Goal: Obtain resource: Obtain resource

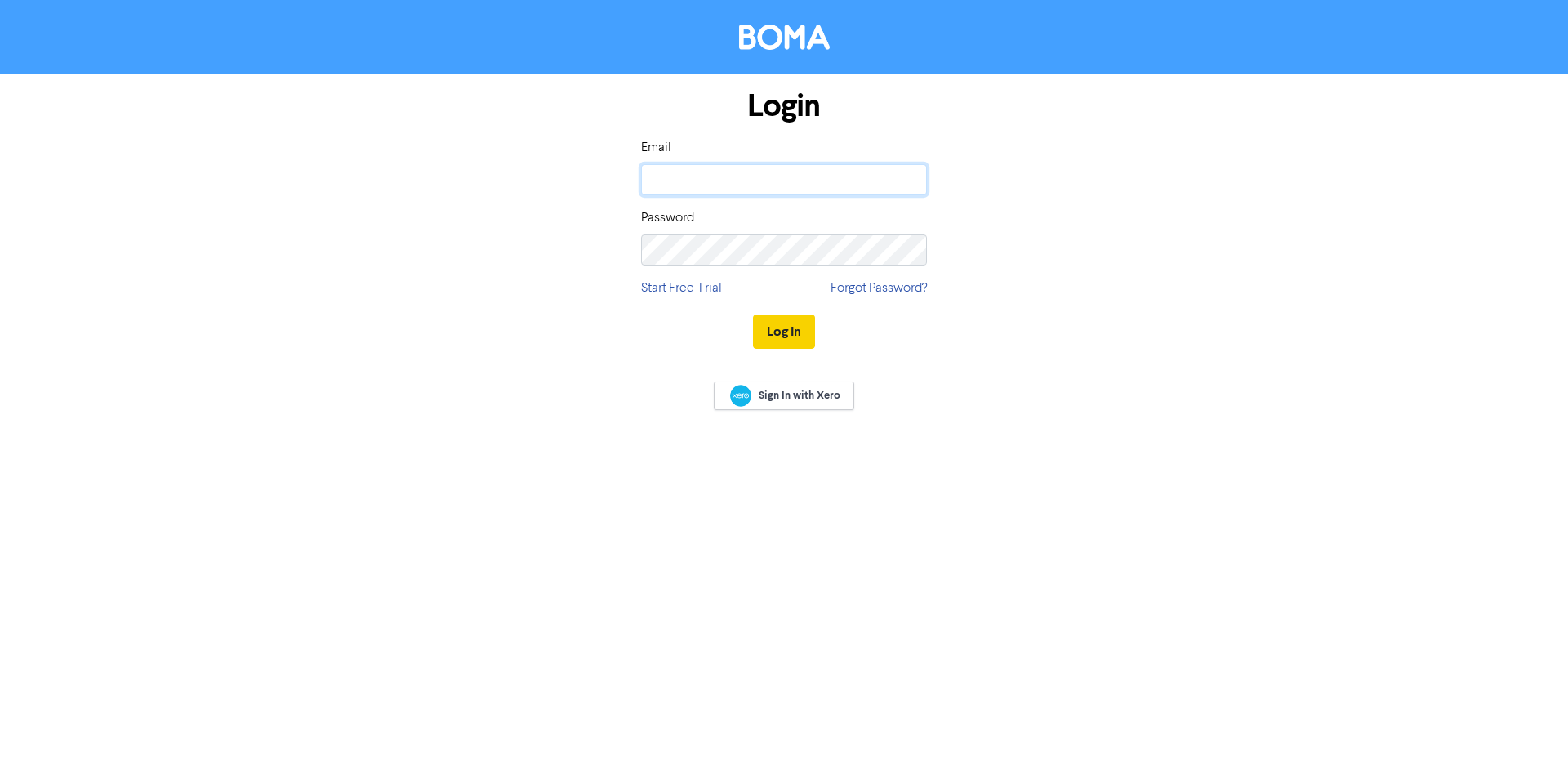
type input "[EMAIL_ADDRESS][DOMAIN_NAME]"
click at [779, 334] on button "Log In" at bounding box center [784, 331] width 62 height 34
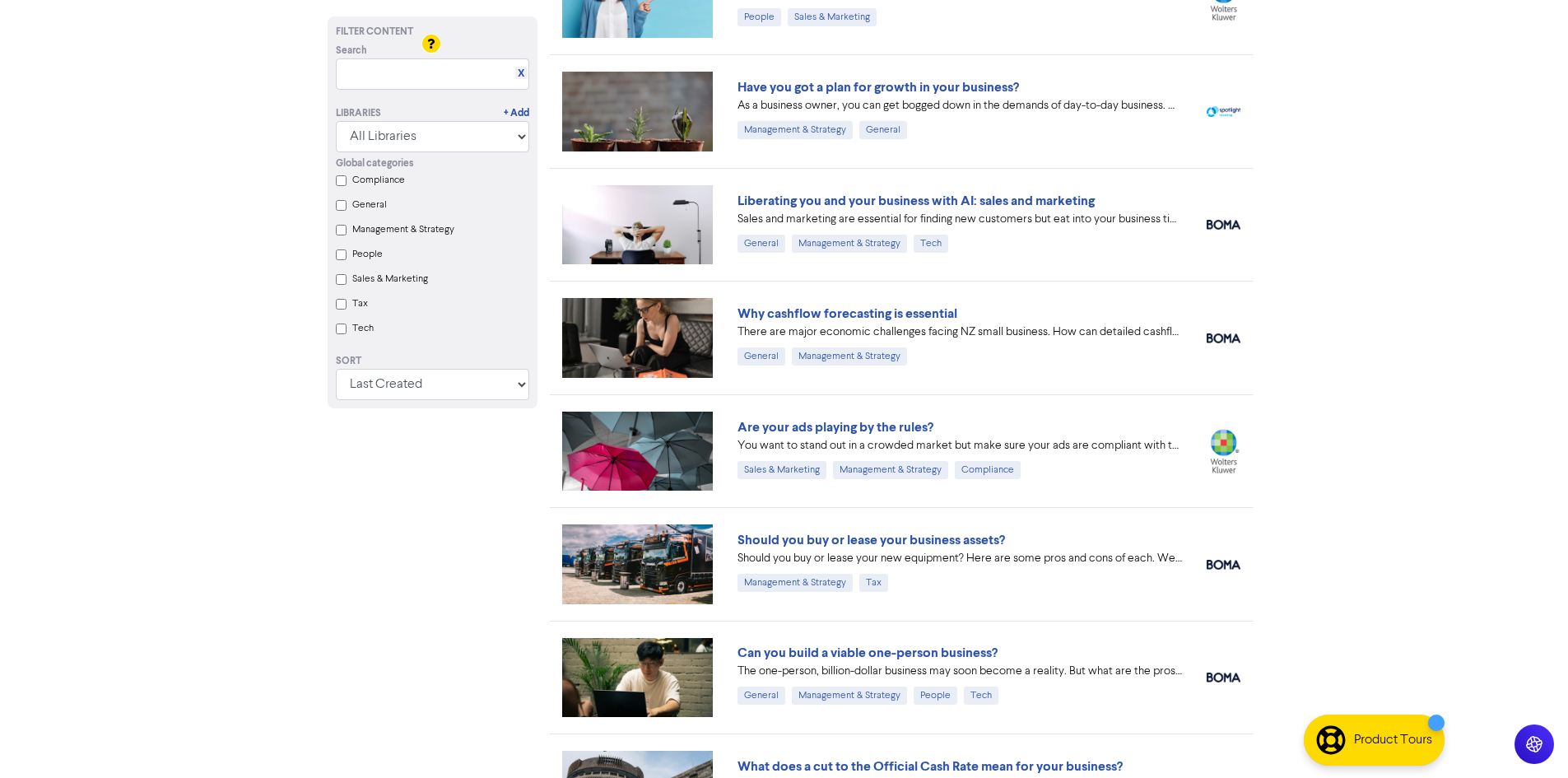
scroll to position [412, 0]
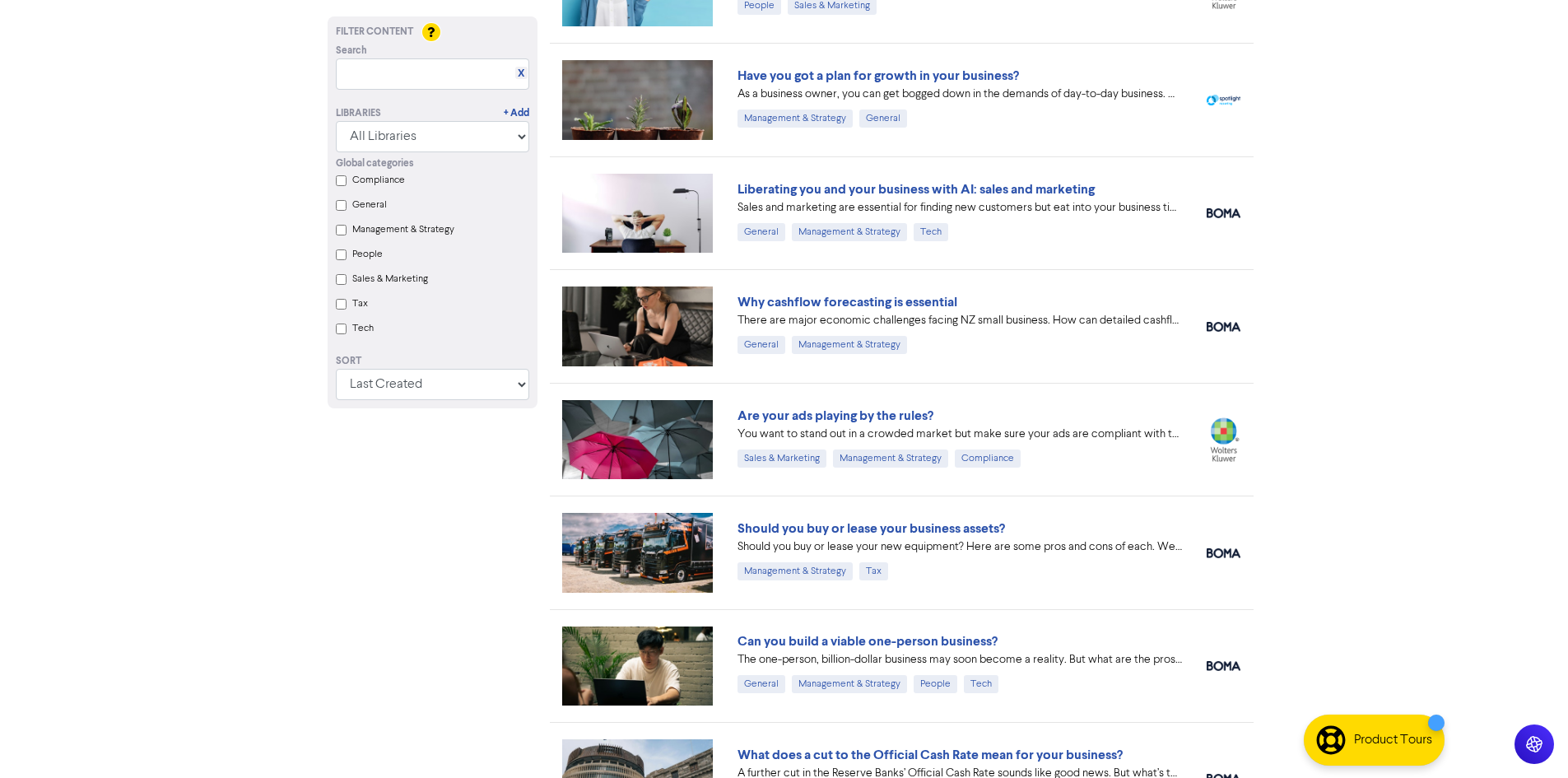
click at [861, 414] on link "Are your ads playing by the rules?" at bounding box center [836, 415] width 196 height 17
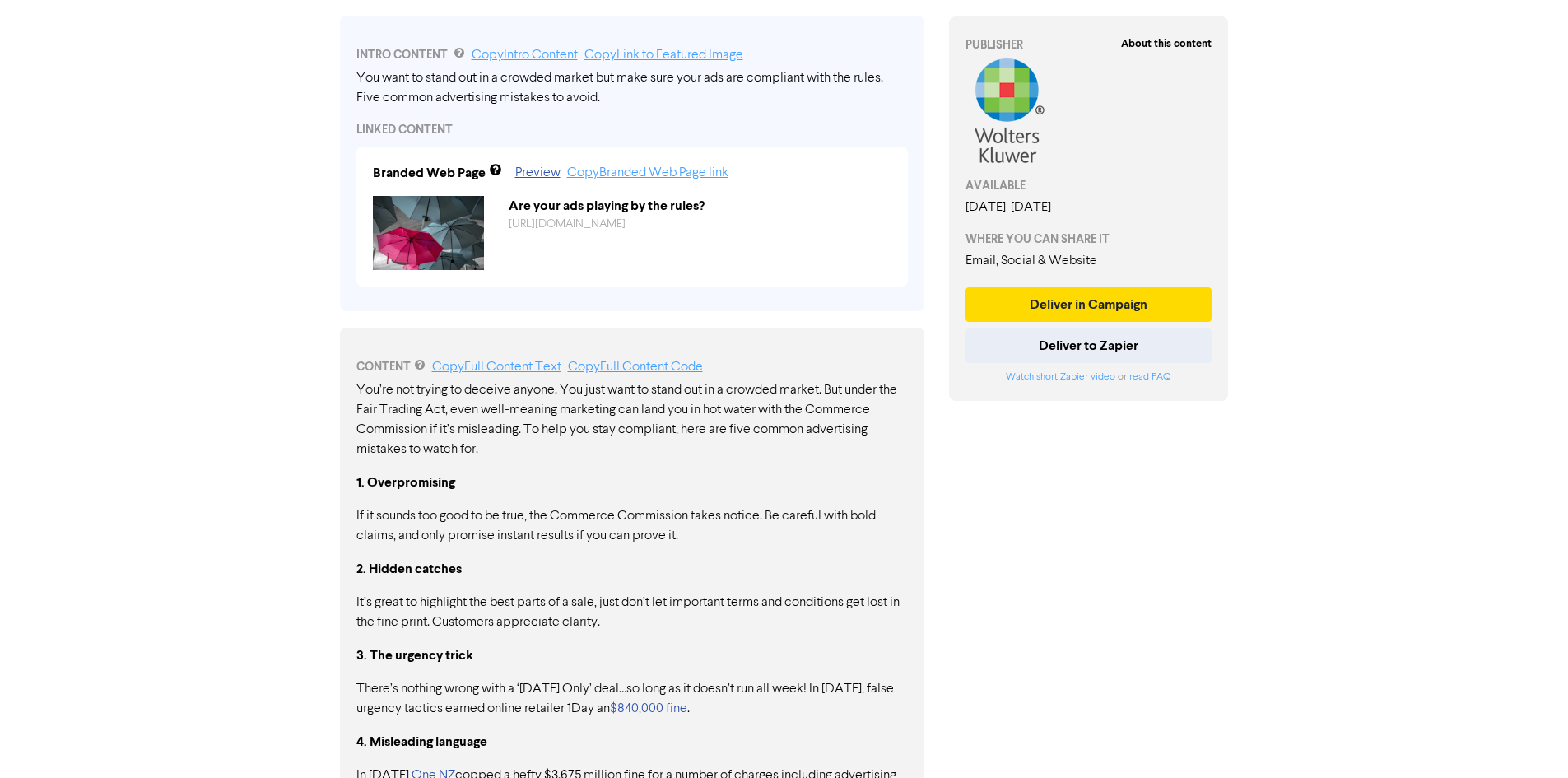
scroll to position [199, 0]
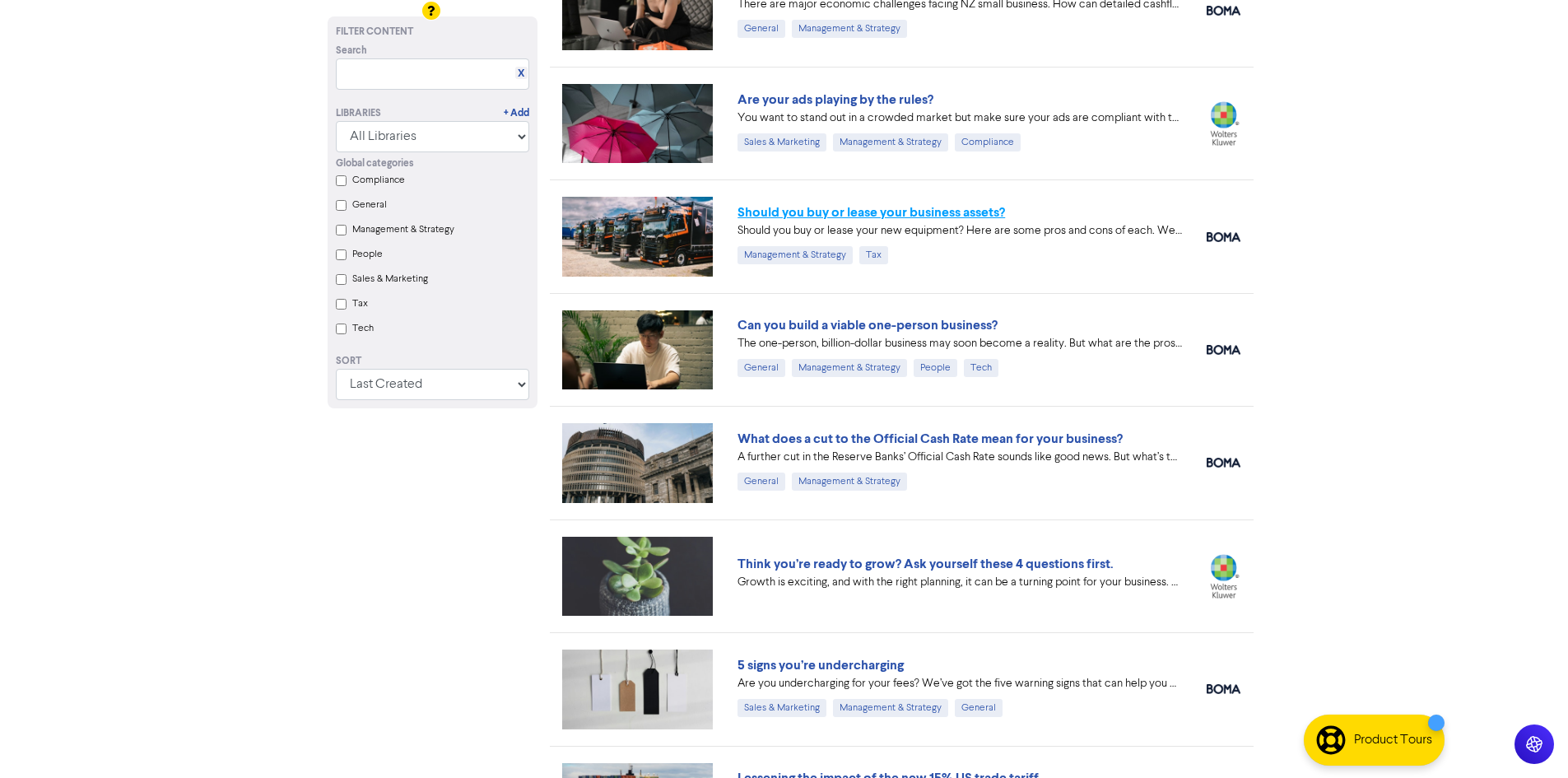
scroll to position [741, 0]
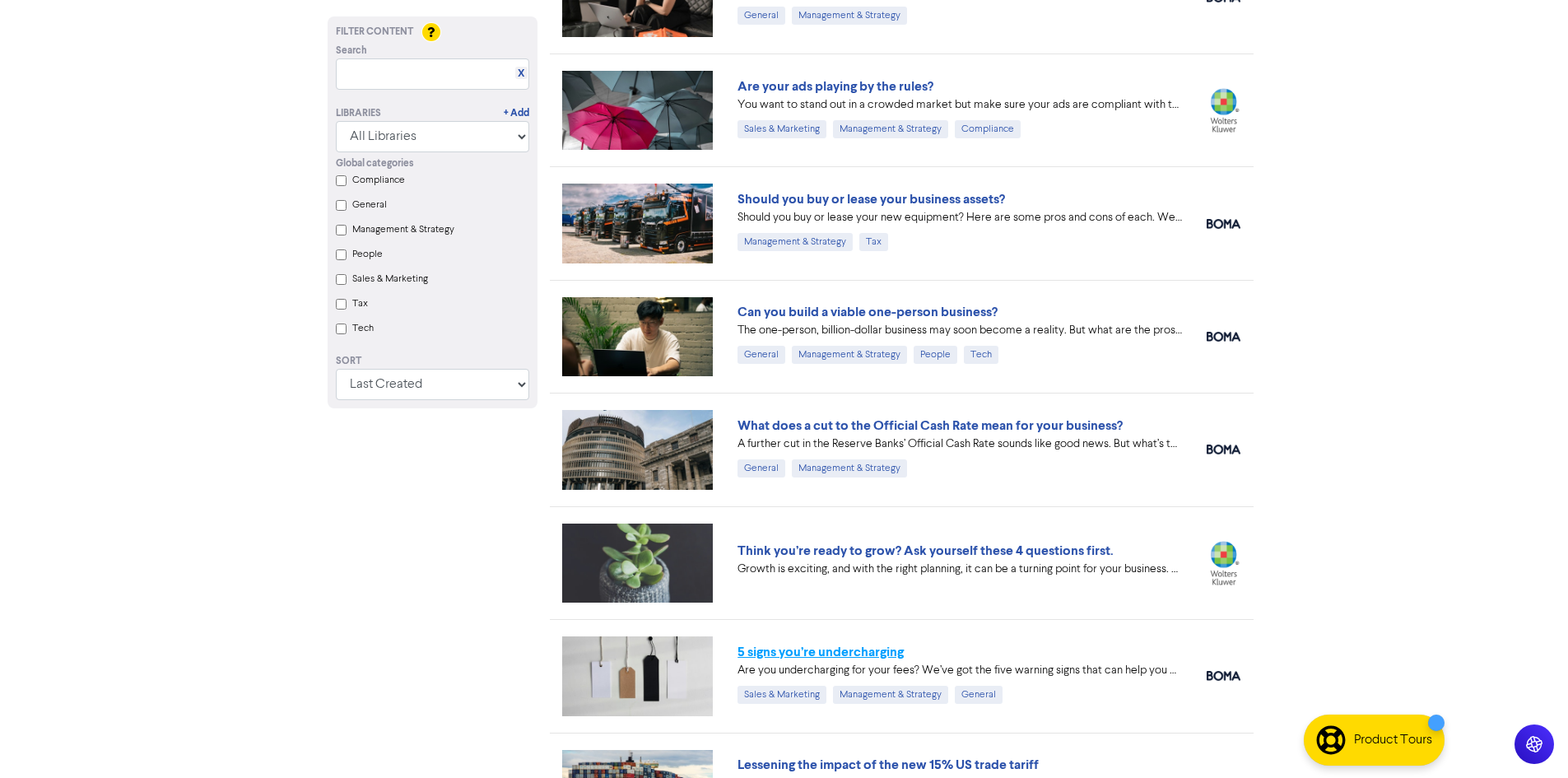
click at [856, 649] on link "5 signs you’re undercharging" at bounding box center [820, 652] width 166 height 17
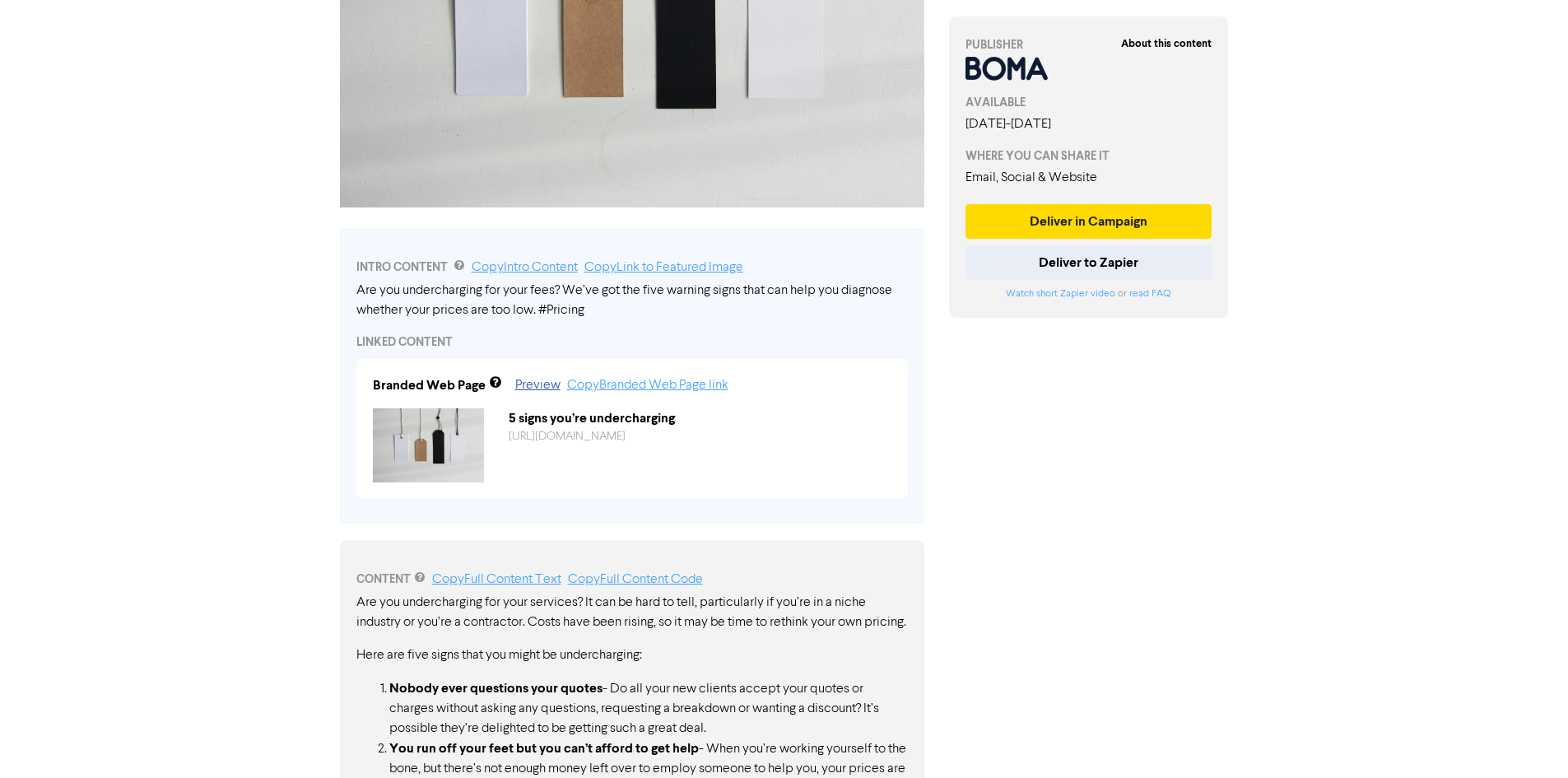
scroll to position [576, 0]
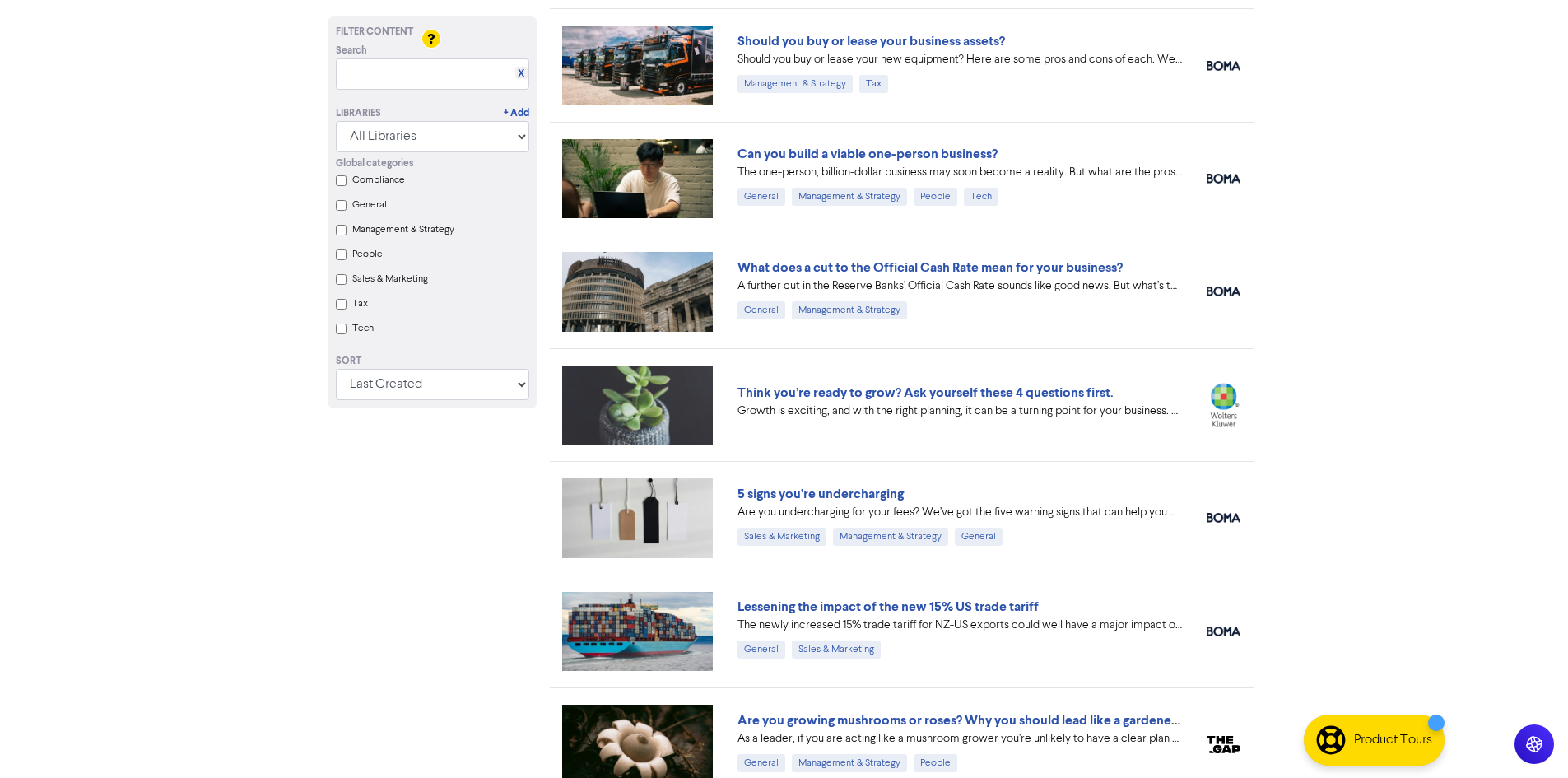
scroll to position [905, 0]
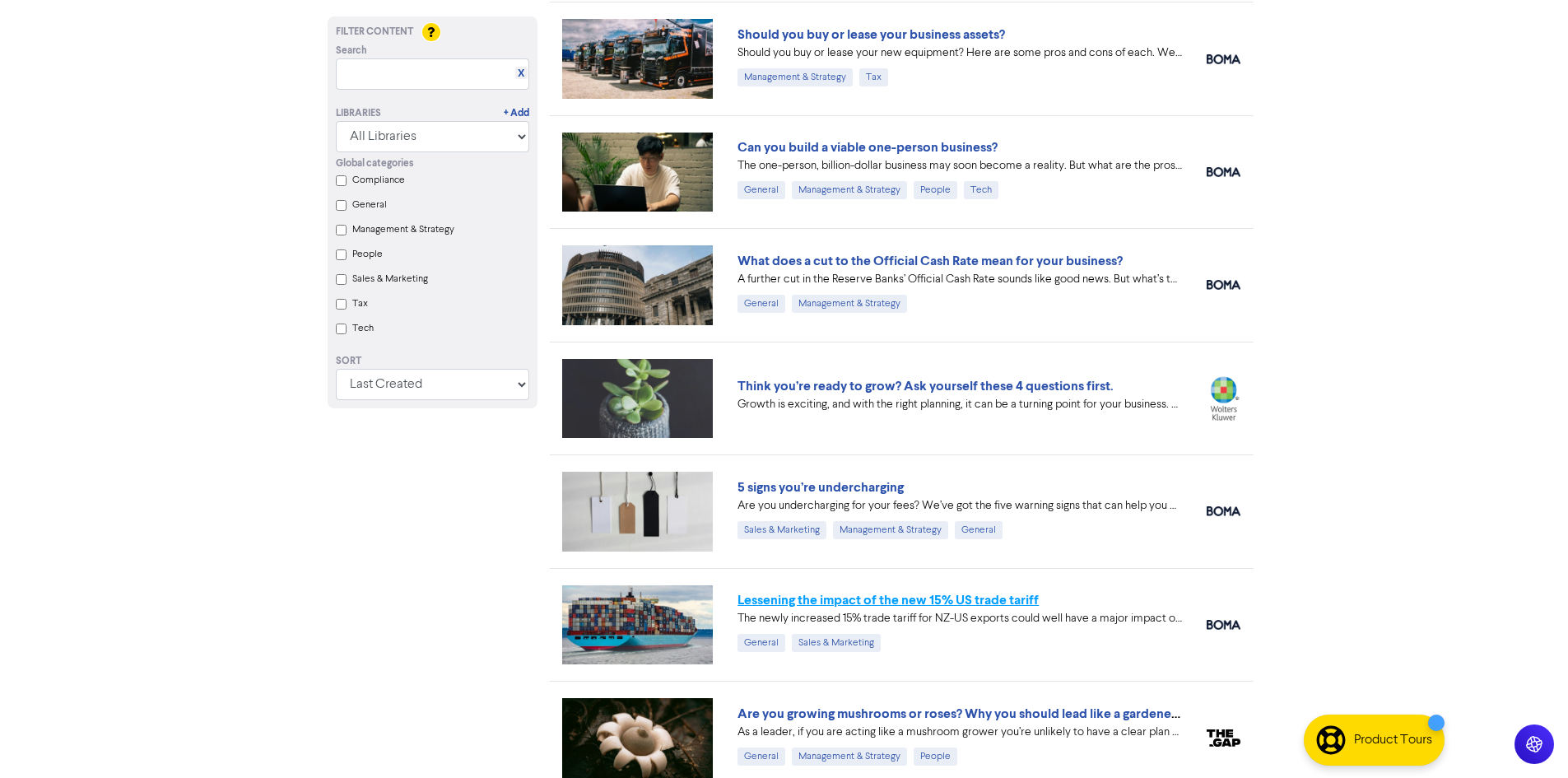
click at [956, 596] on link "Lessening the impact of the new 15% US trade tariff" at bounding box center [888, 600] width 301 height 17
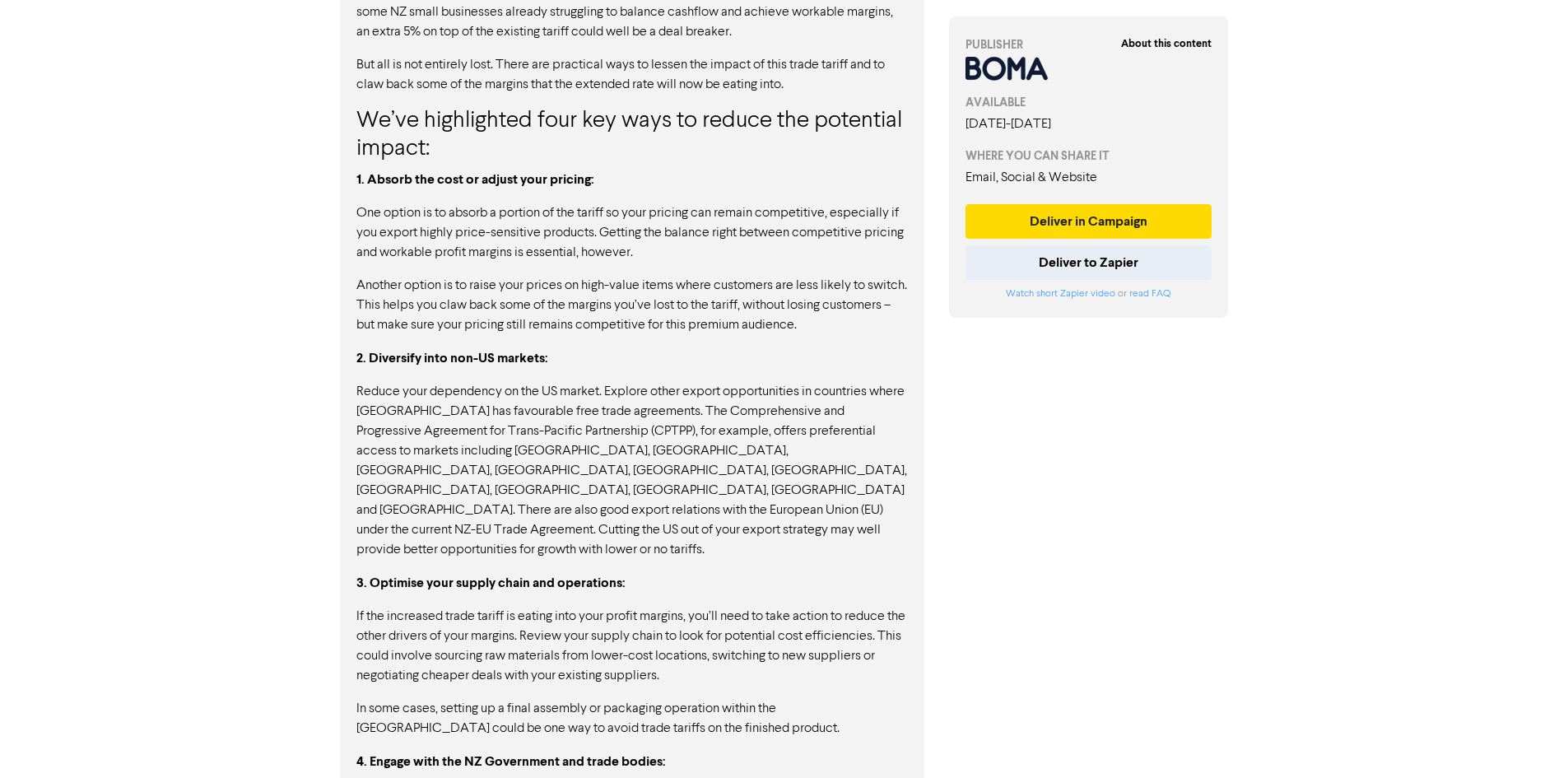
scroll to position [1720, 0]
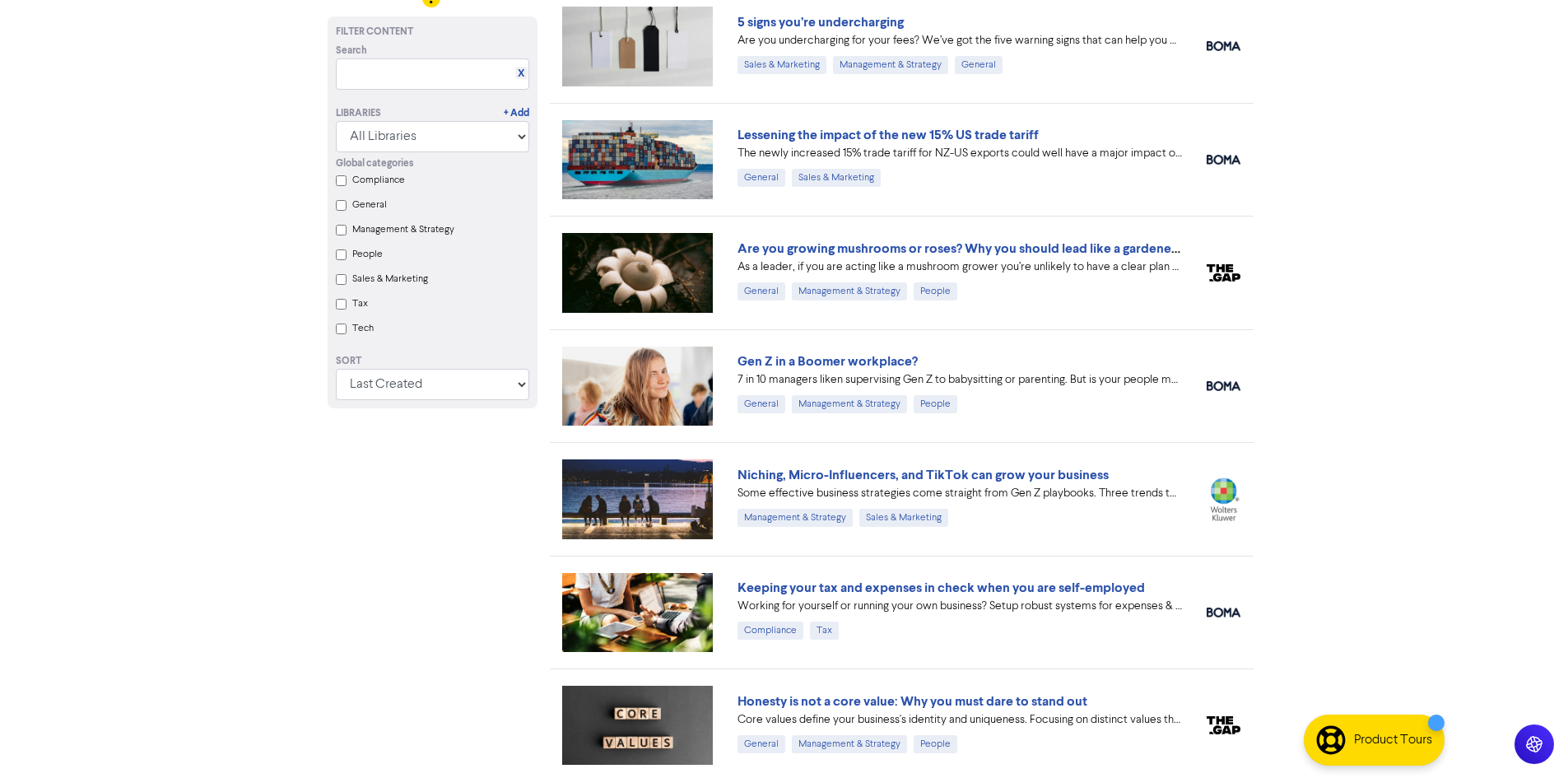
scroll to position [1400, 0]
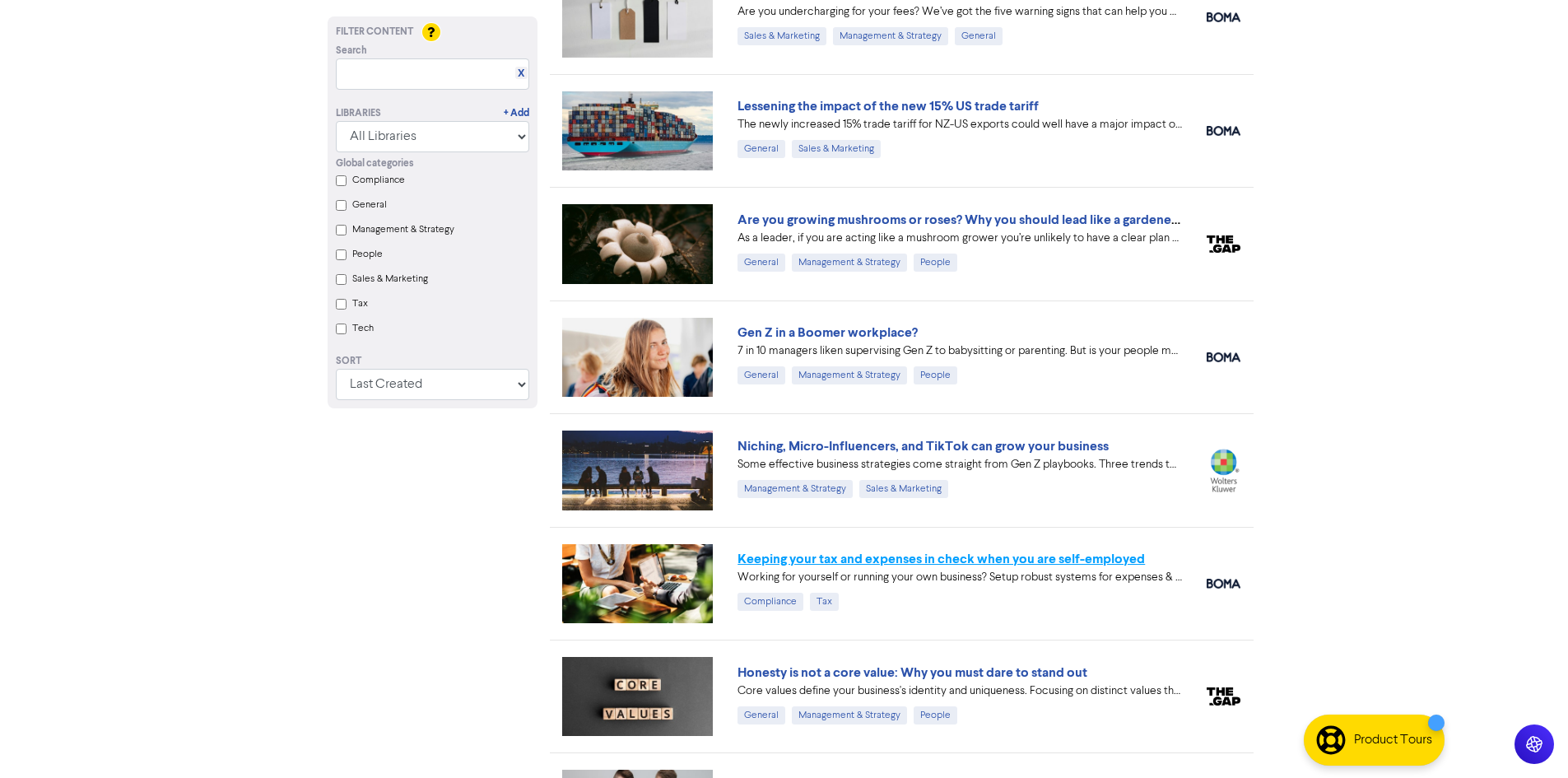
click at [981, 557] on link "Keeping your tax and expenses in check when you are self-employed" at bounding box center [941, 558] width 407 height 17
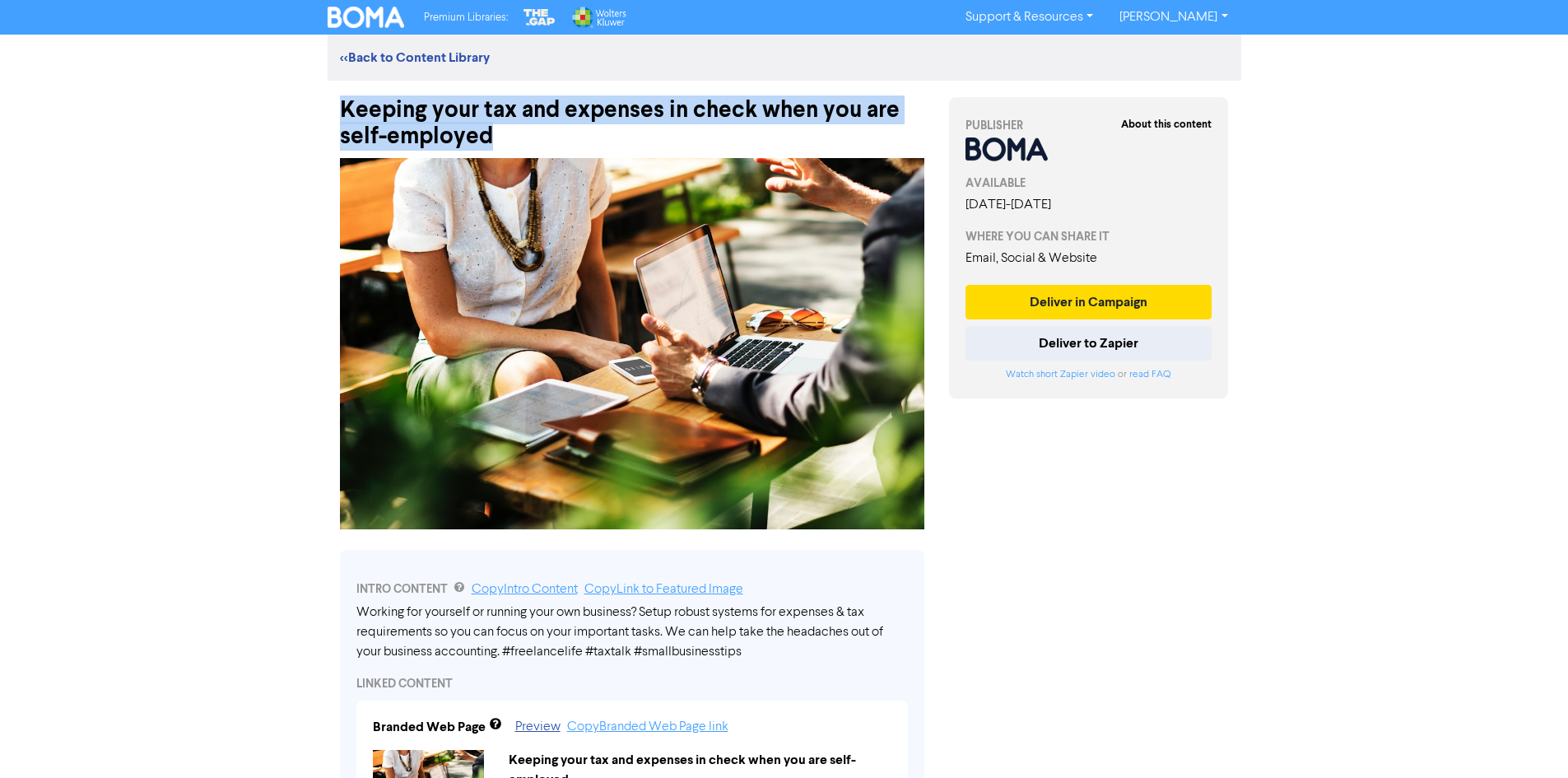
drag, startPoint x: 502, startPoint y: 133, endPoint x: 342, endPoint y: 111, distance: 161.5
click at [342, 111] on div "Keeping your tax and expenses in check when you are self-employed" at bounding box center [631, 116] width 584 height 69
copy div "Keeping your tax and expenses in check when you are self-employed"
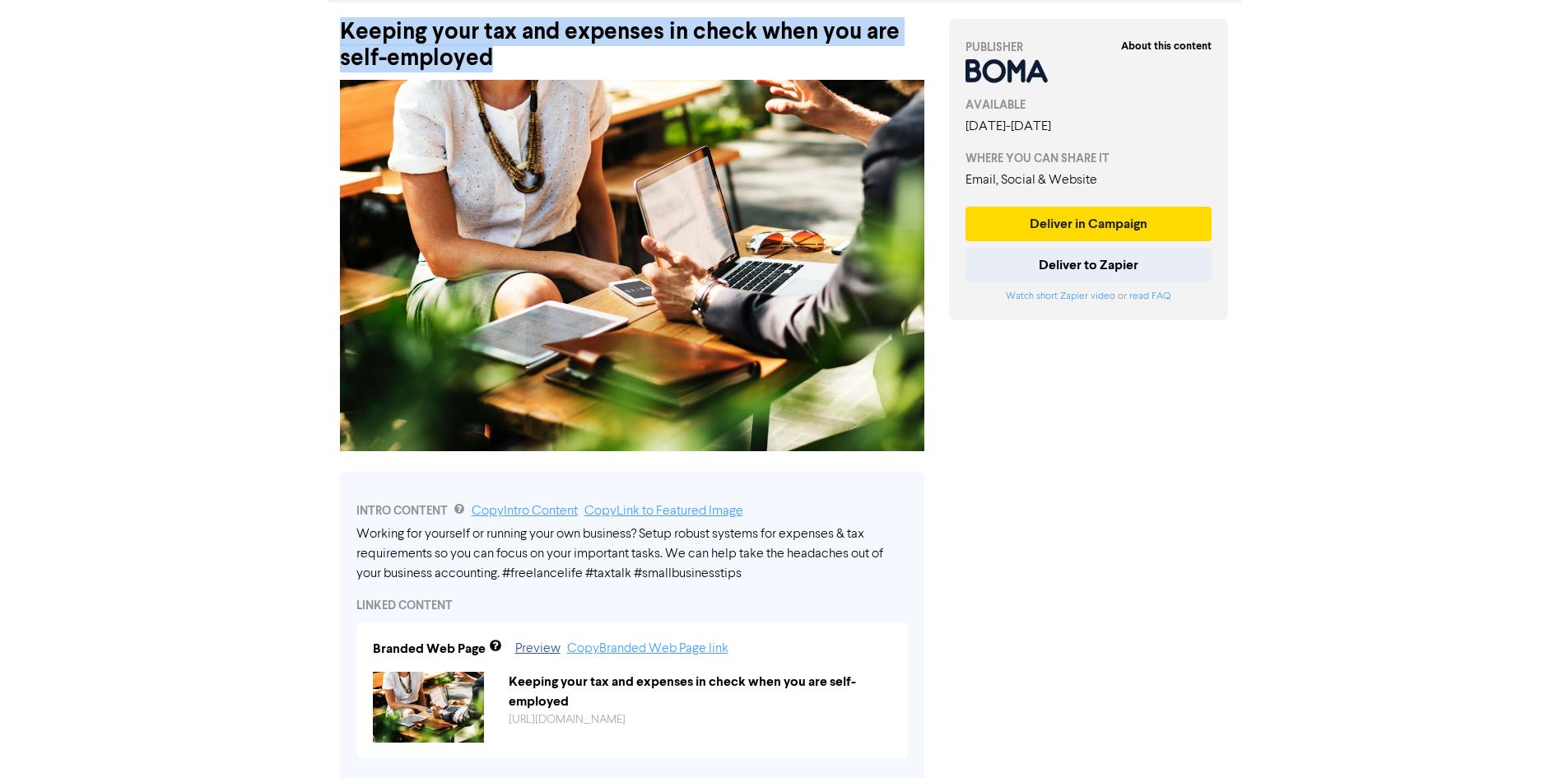
scroll to position [247, 0]
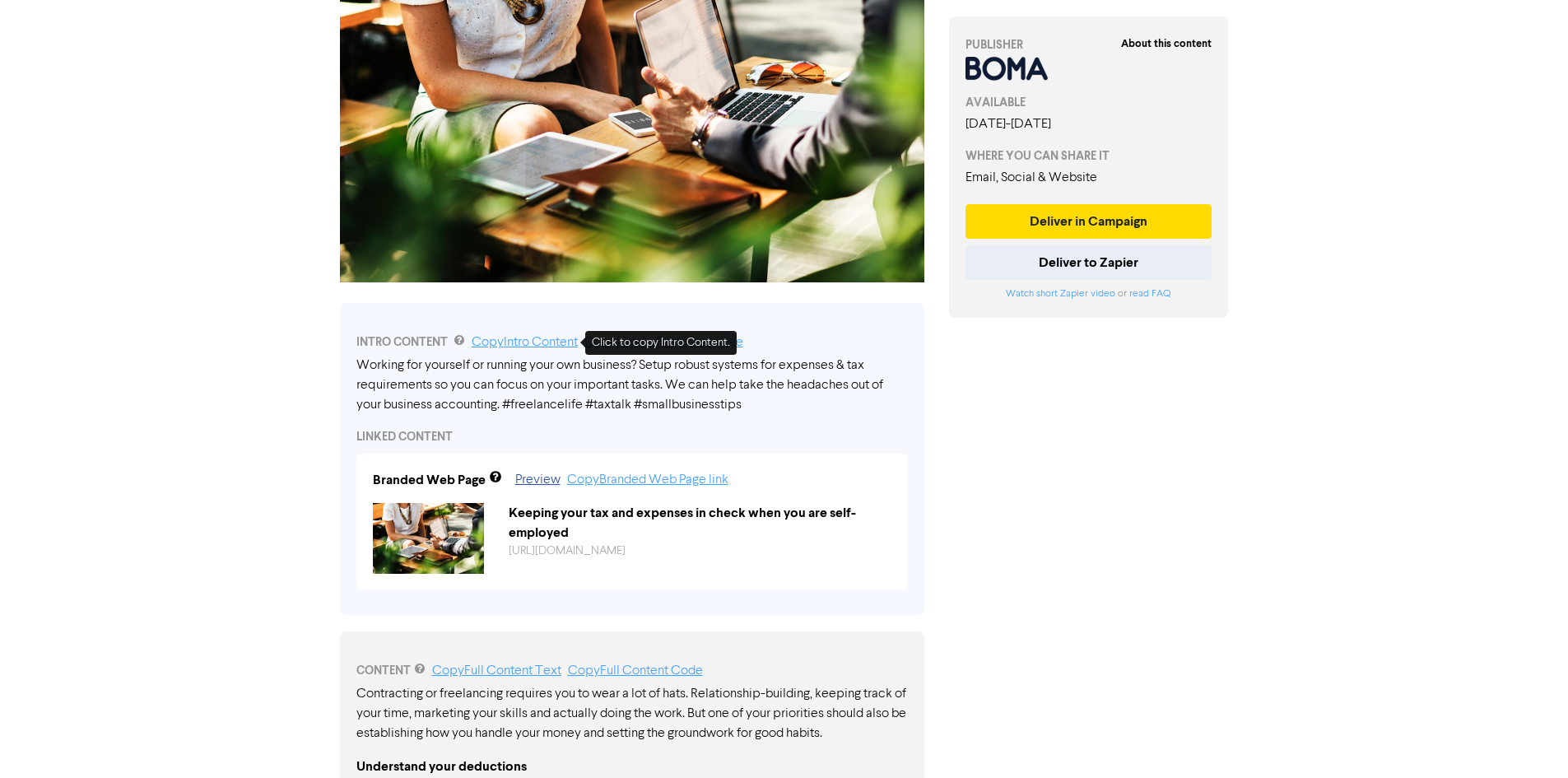
click at [544, 342] on link "Copy Intro Content" at bounding box center [524, 342] width 106 height 13
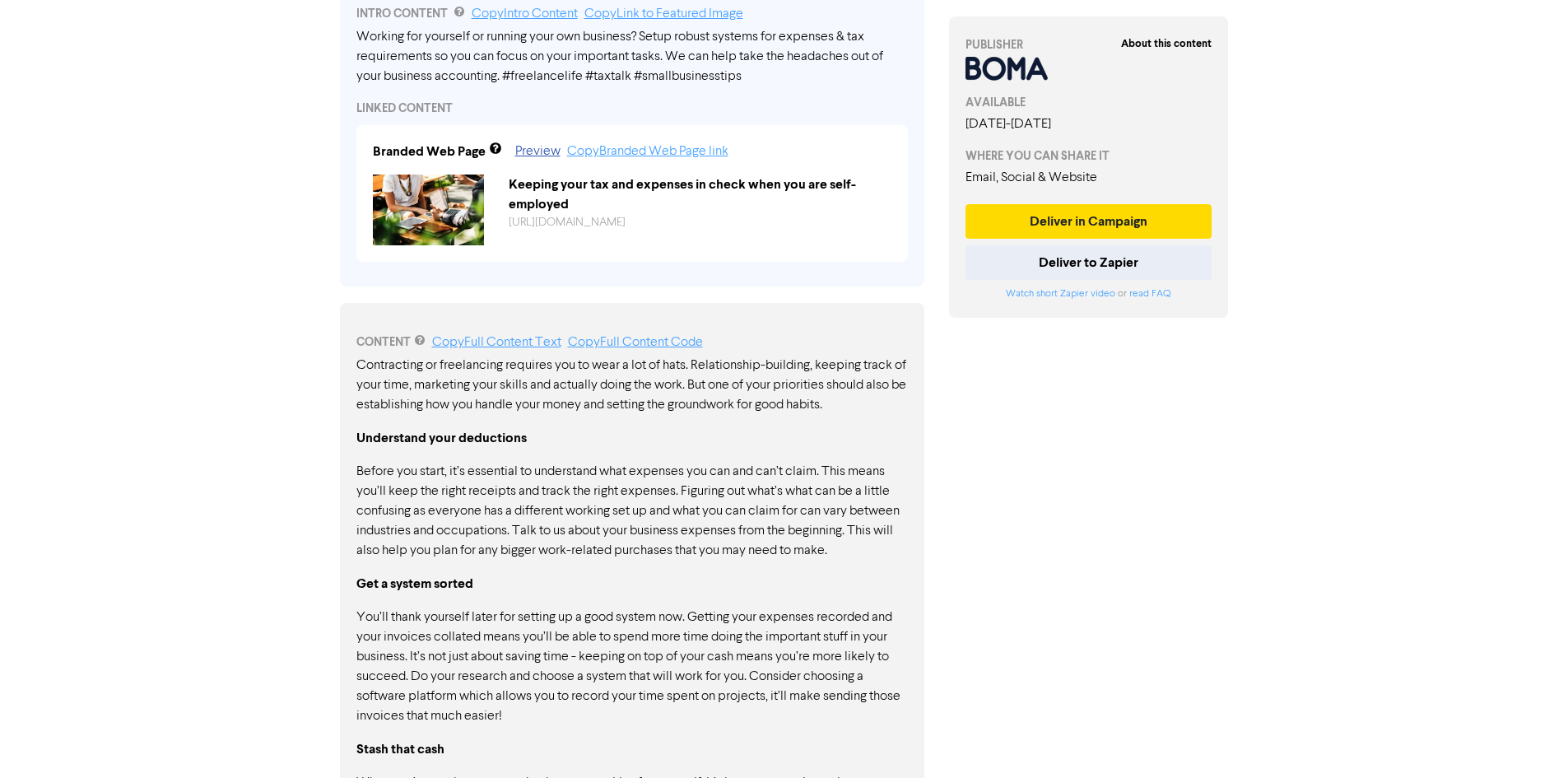
scroll to position [576, 0]
click at [511, 339] on link "Copy Full Content Text" at bounding box center [496, 341] width 129 height 13
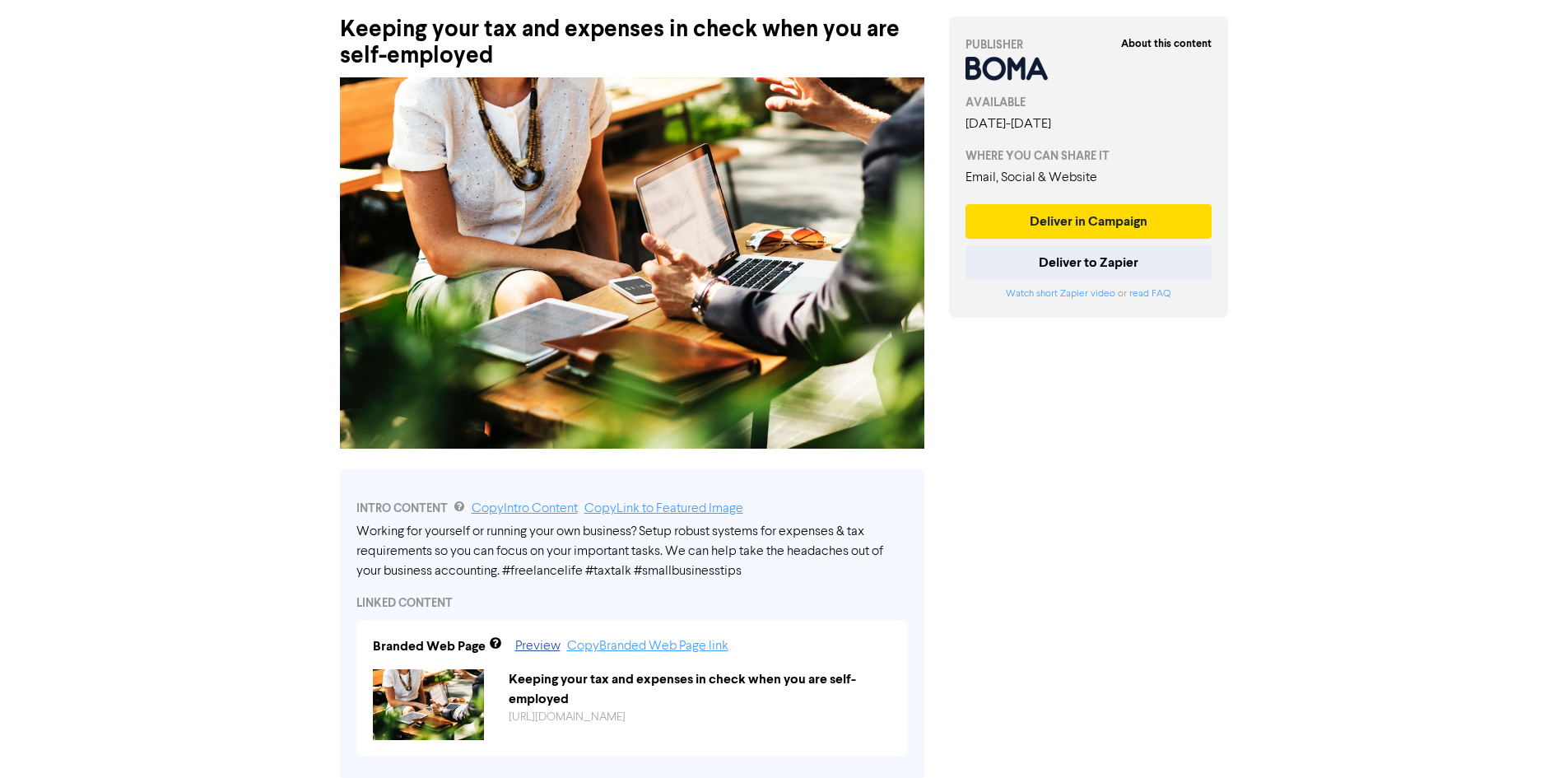
scroll to position [0, 0]
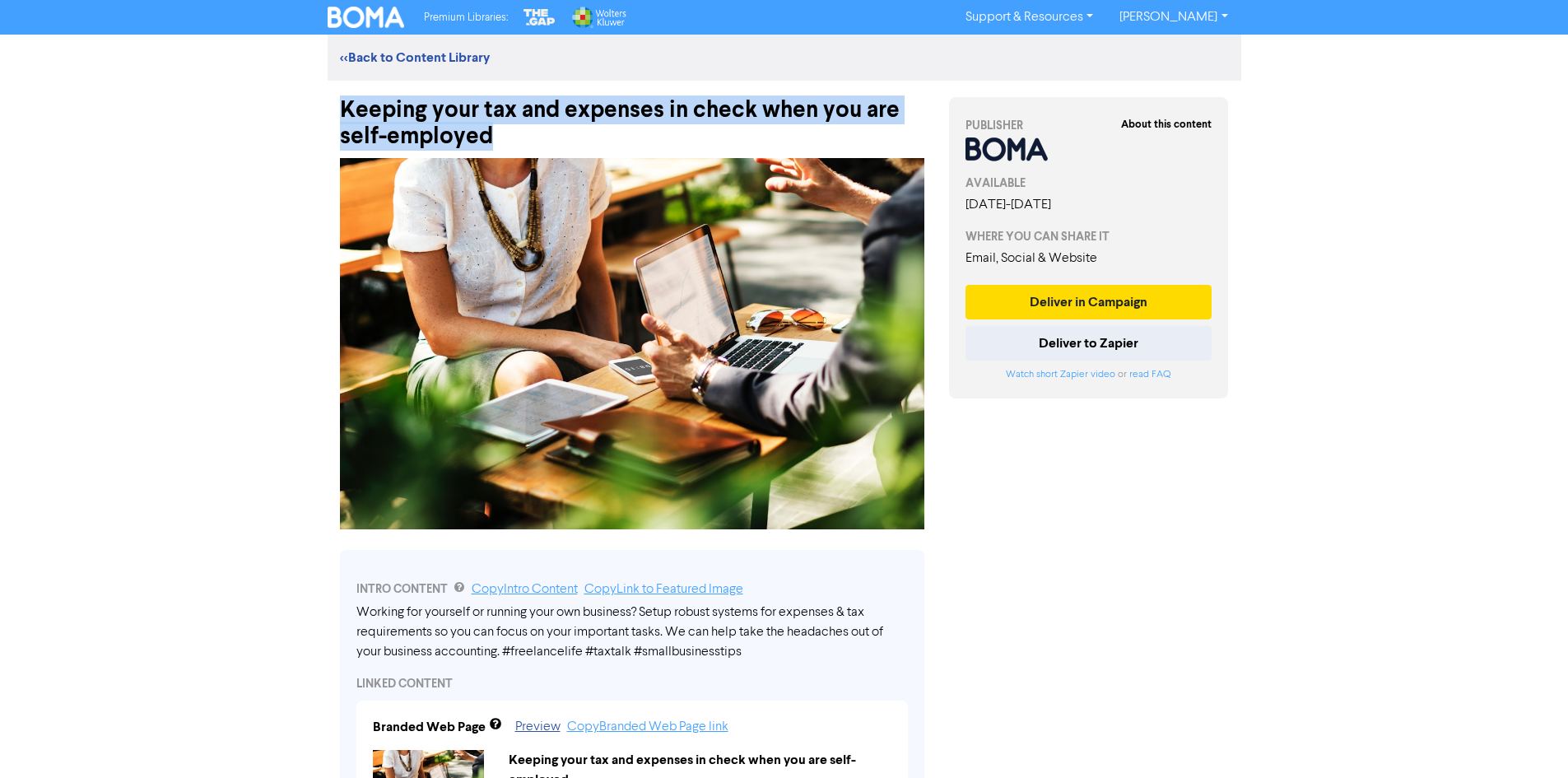
drag, startPoint x: 498, startPoint y: 135, endPoint x: 339, endPoint y: 111, distance: 160.8
click at [340, 111] on div "Keeping your tax and expenses in check when you are self-employed" at bounding box center [631, 116] width 584 height 69
copy div "Keeping your tax and expenses in check when you are self-employed"
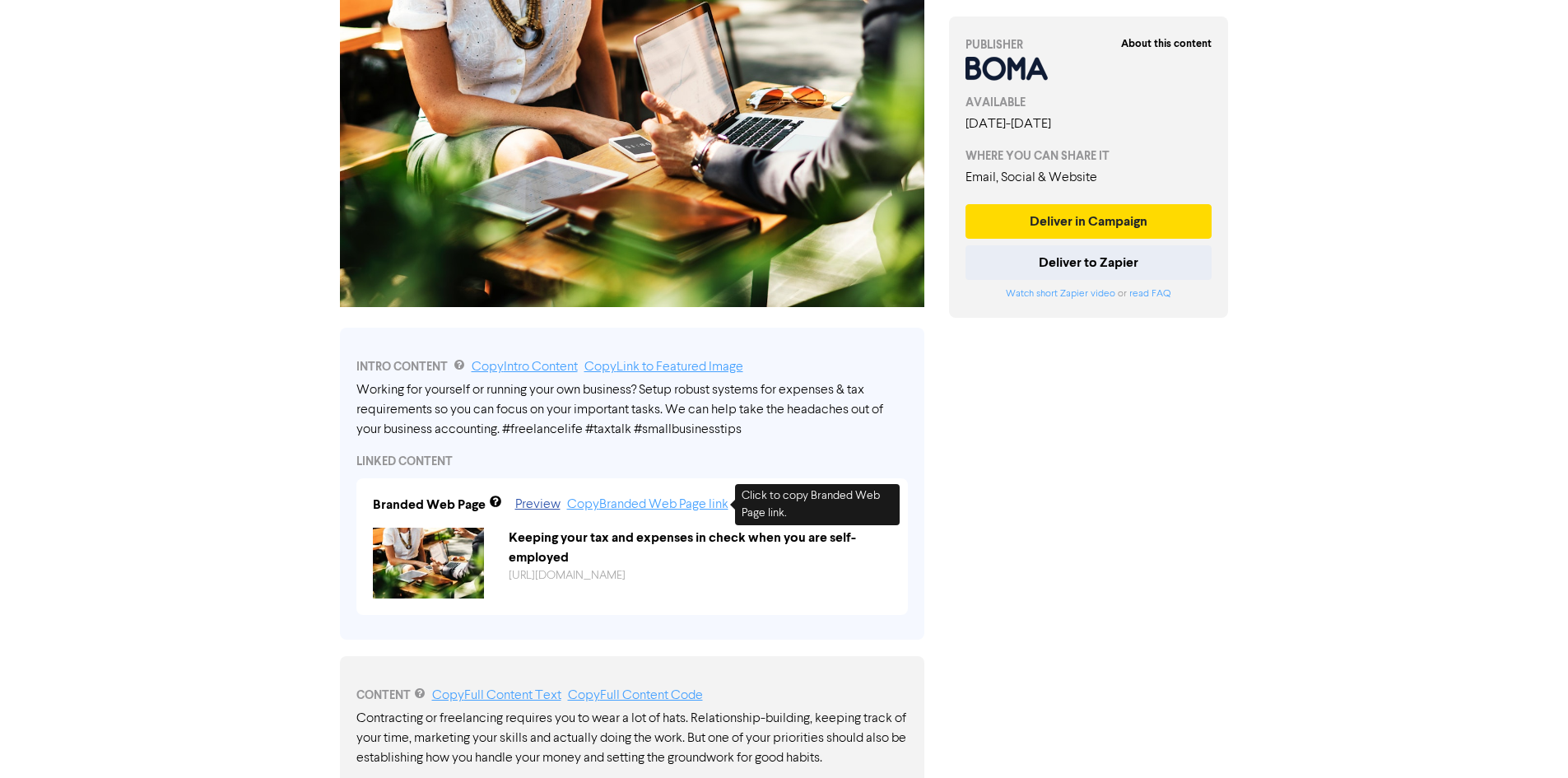
scroll to position [247, 0]
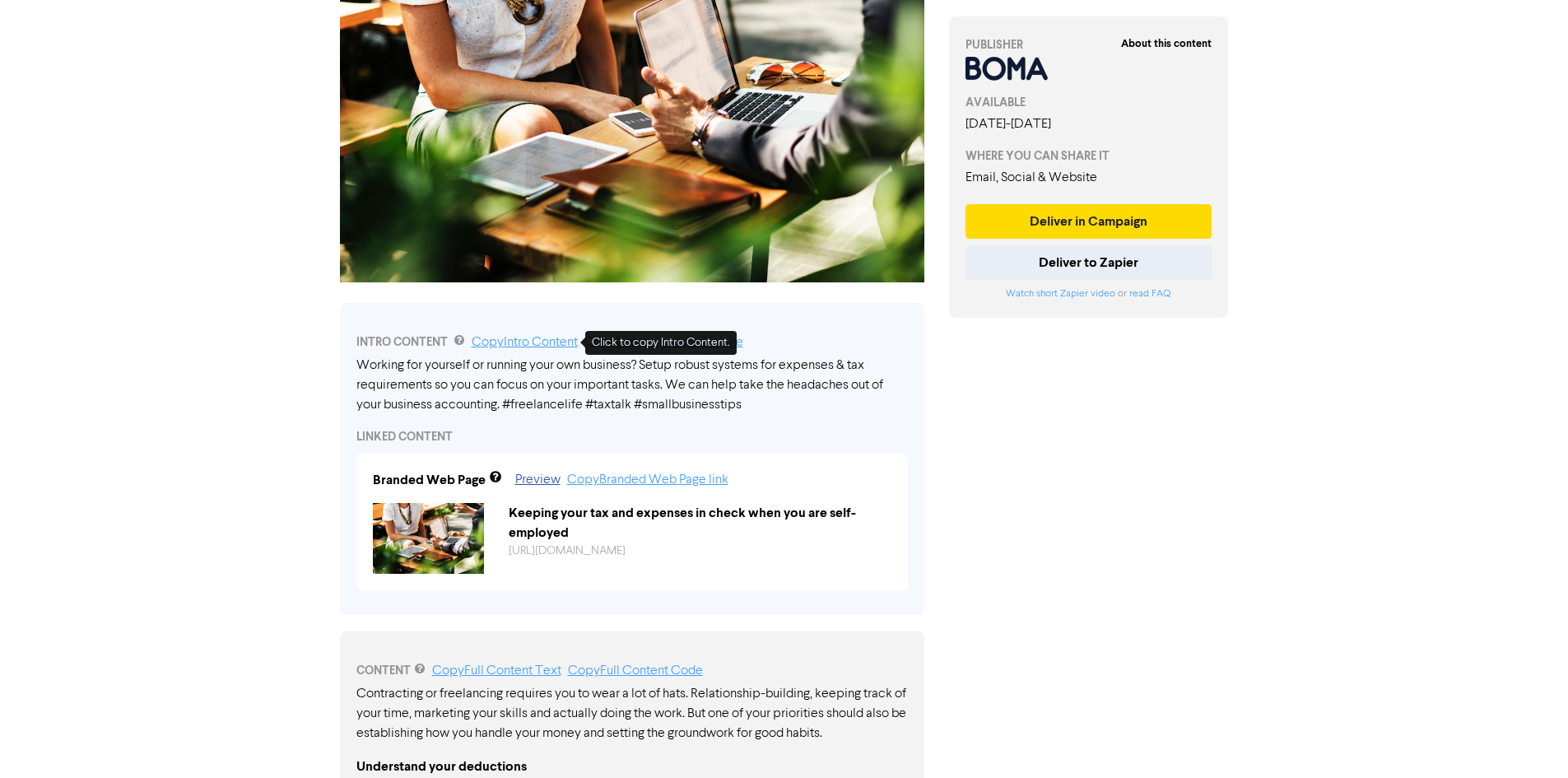
click at [515, 342] on link "Copy Intro Content" at bounding box center [524, 342] width 106 height 13
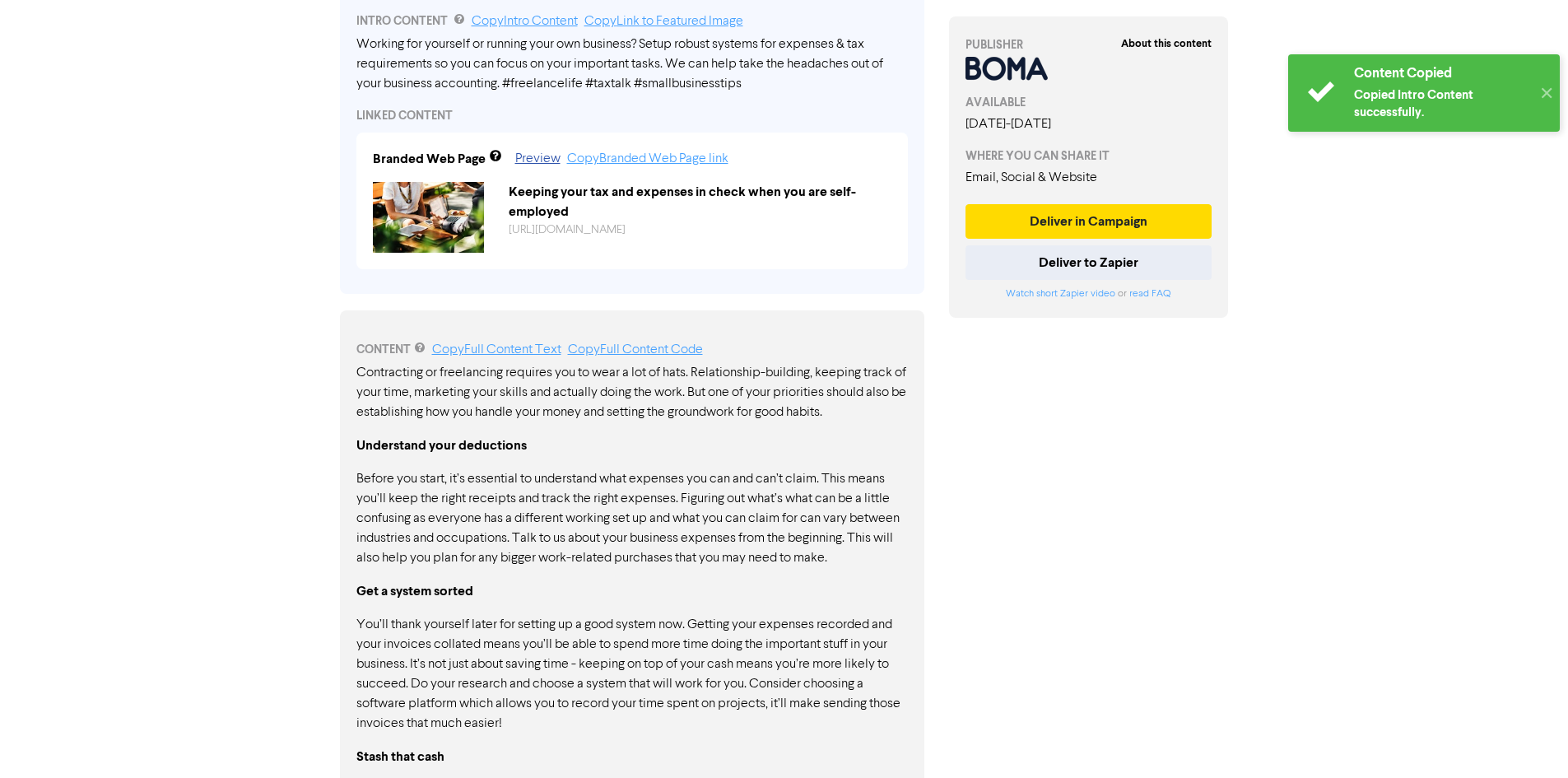
scroll to position [576, 0]
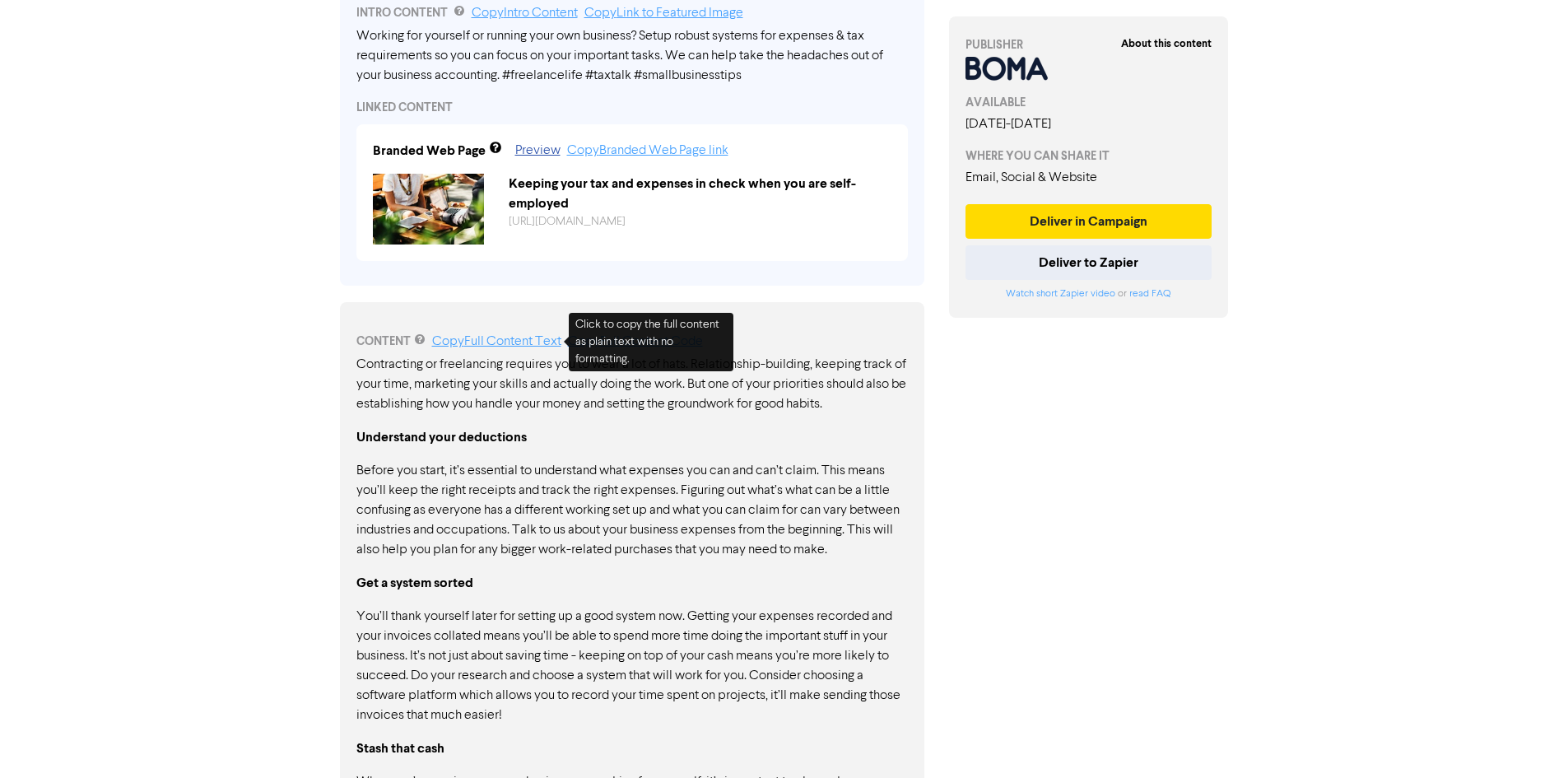
click at [492, 337] on link "Copy Full Content Text" at bounding box center [496, 341] width 129 height 13
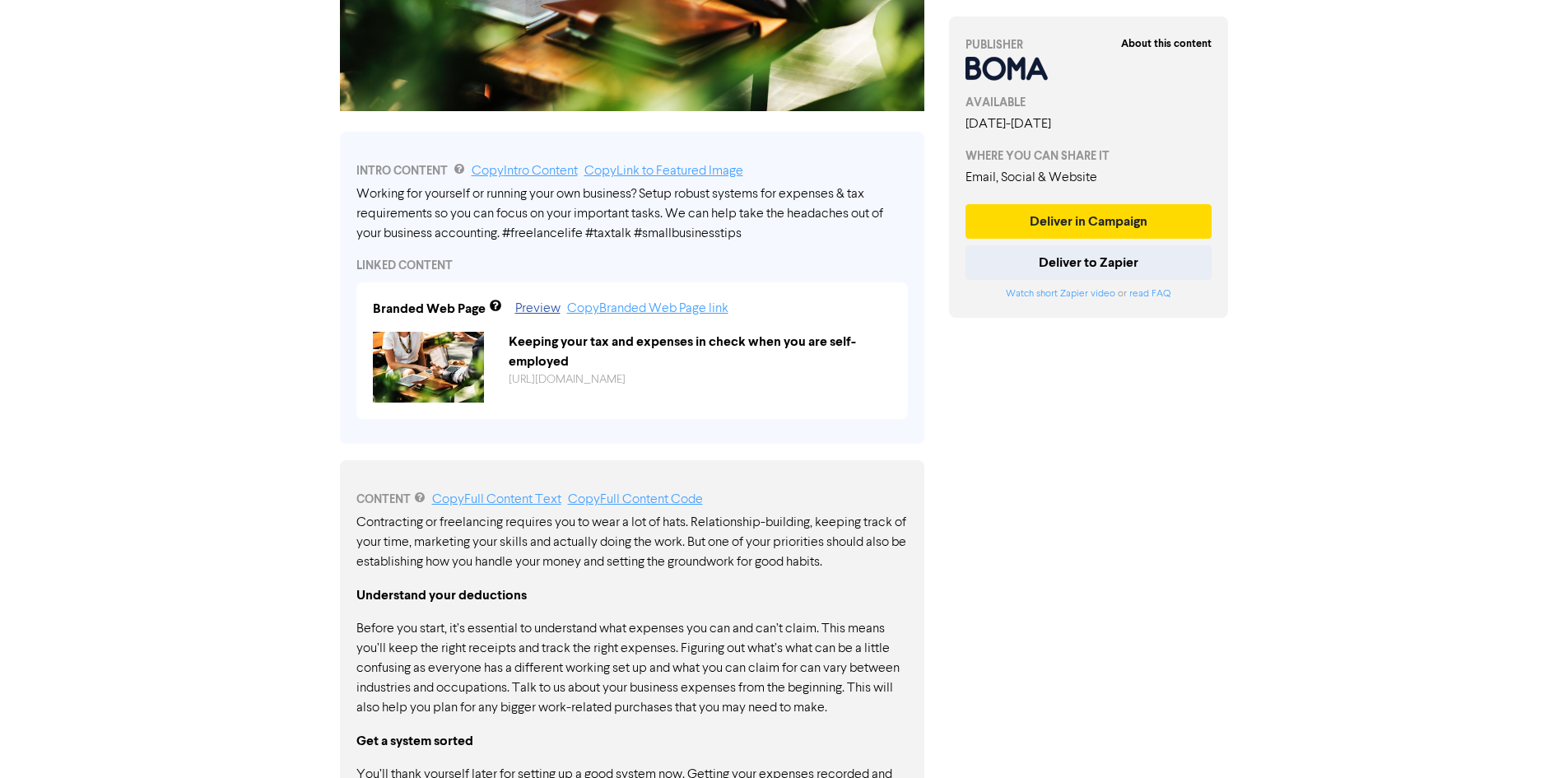
scroll to position [412, 0]
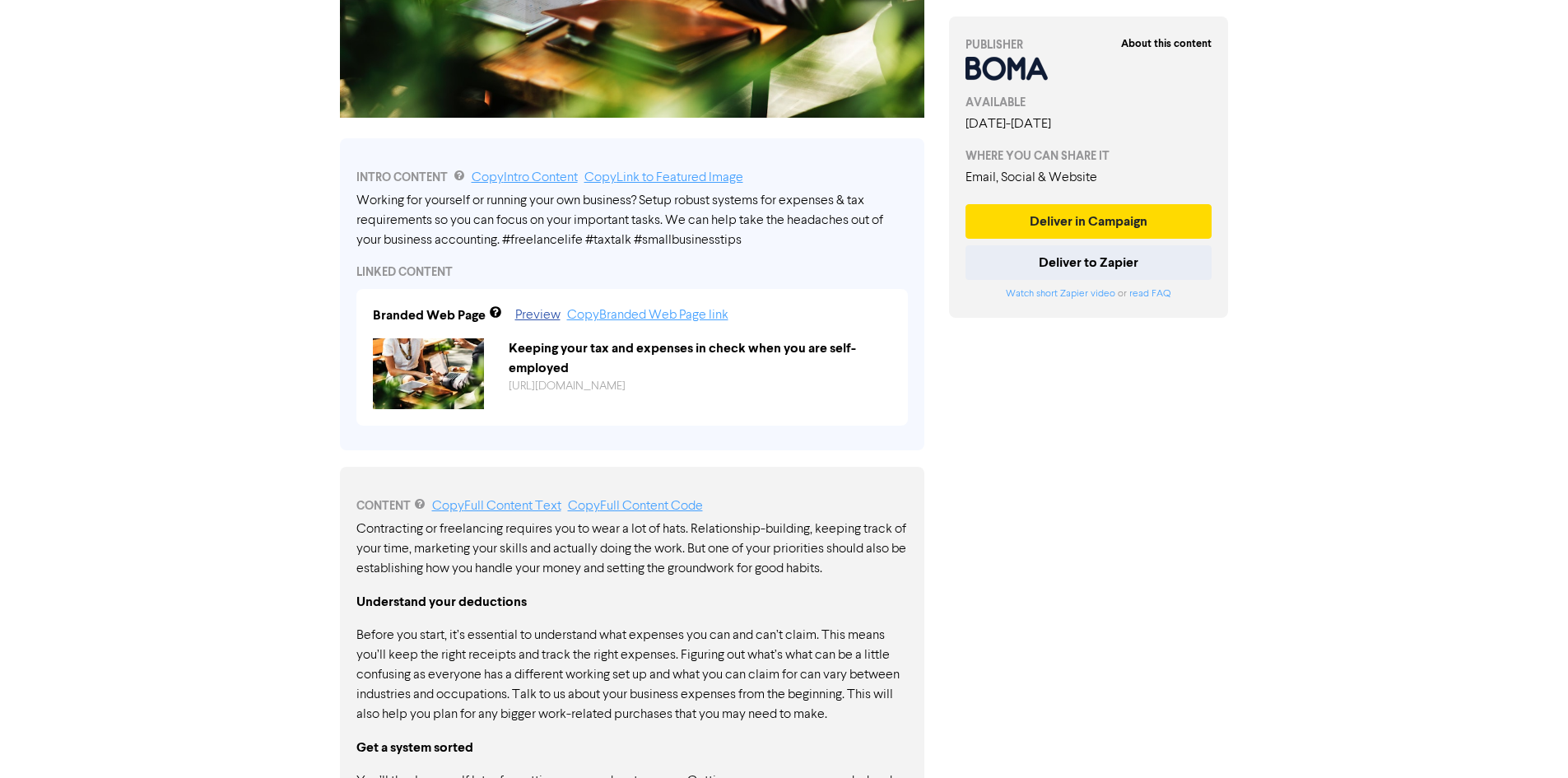
drag, startPoint x: 500, startPoint y: 237, endPoint x: 363, endPoint y: 210, distance: 139.6
click at [363, 212] on div "Working for yourself or running your own business? Setup robust systems for exp…" at bounding box center [632, 221] width 551 height 60
click at [363, 201] on div "Working for yourself or running your own business? Setup robust systems for exp…" at bounding box center [632, 221] width 551 height 60
click at [511, 172] on link "Copy Intro Content" at bounding box center [524, 178] width 106 height 13
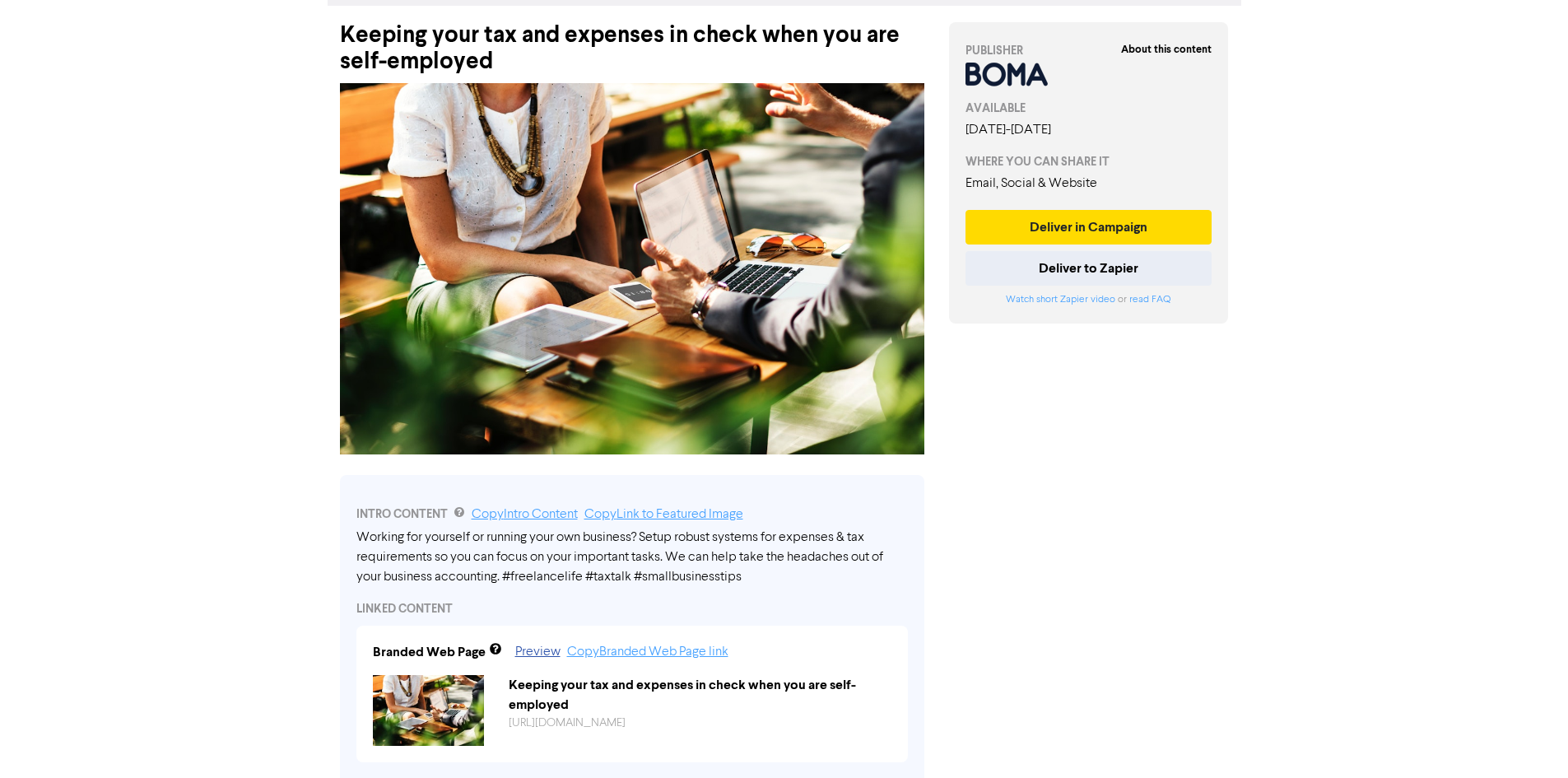
scroll to position [0, 0]
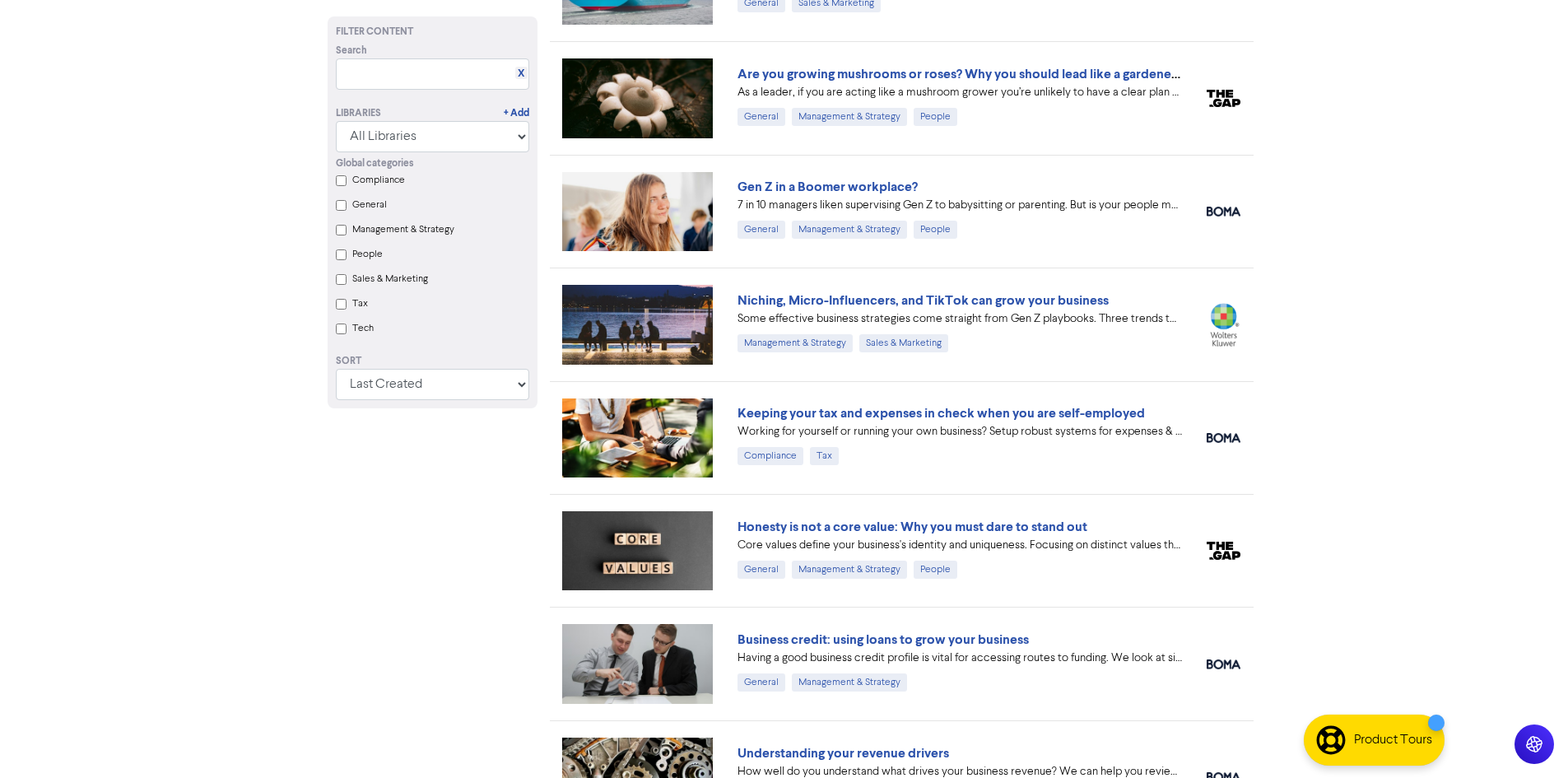
scroll to position [1564, 0]
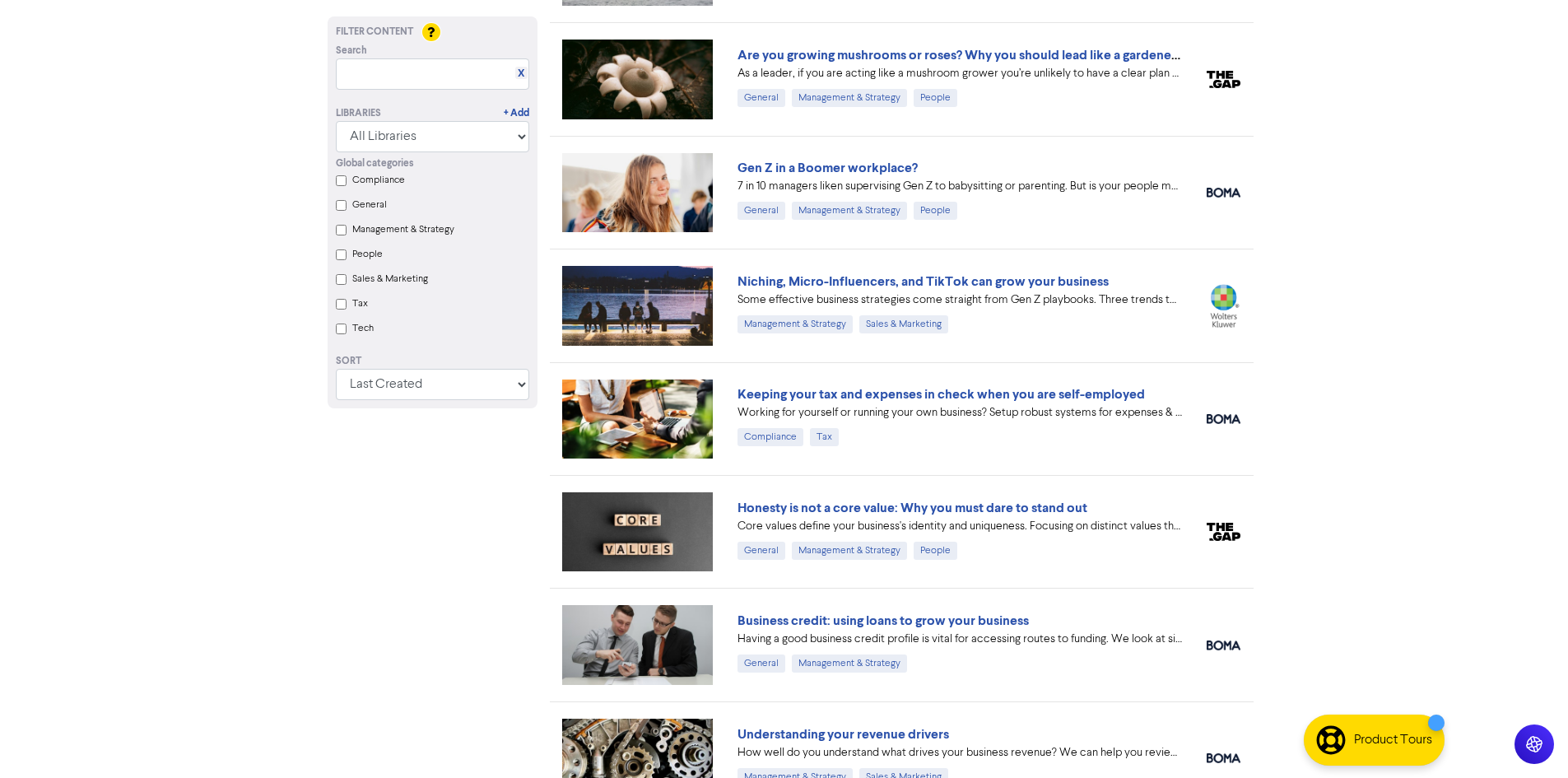
click at [991, 514] on link "Honesty is not a core value: Why you must dare to stand out" at bounding box center [913, 508] width 350 height 17
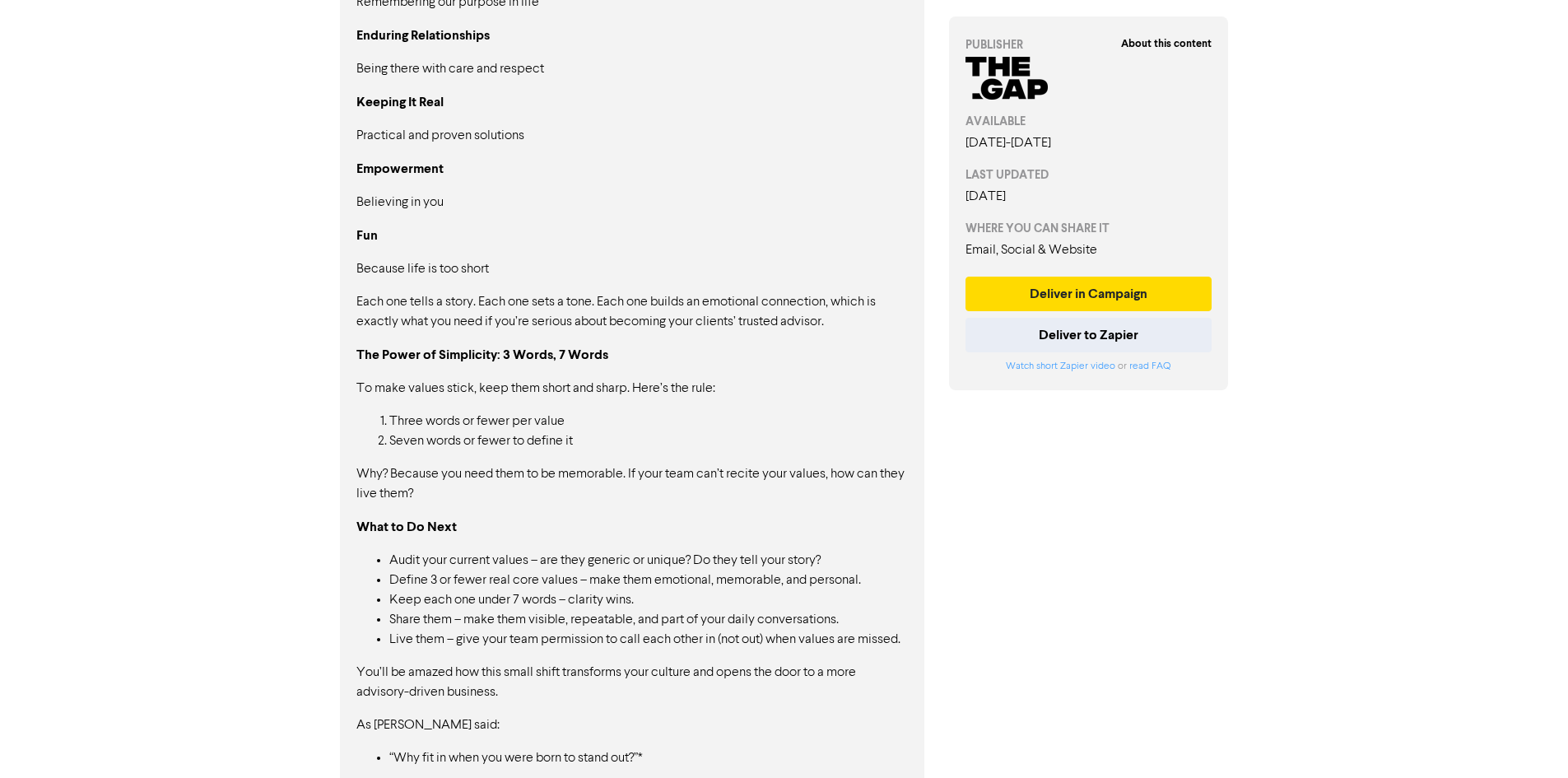
scroll to position [1337, 0]
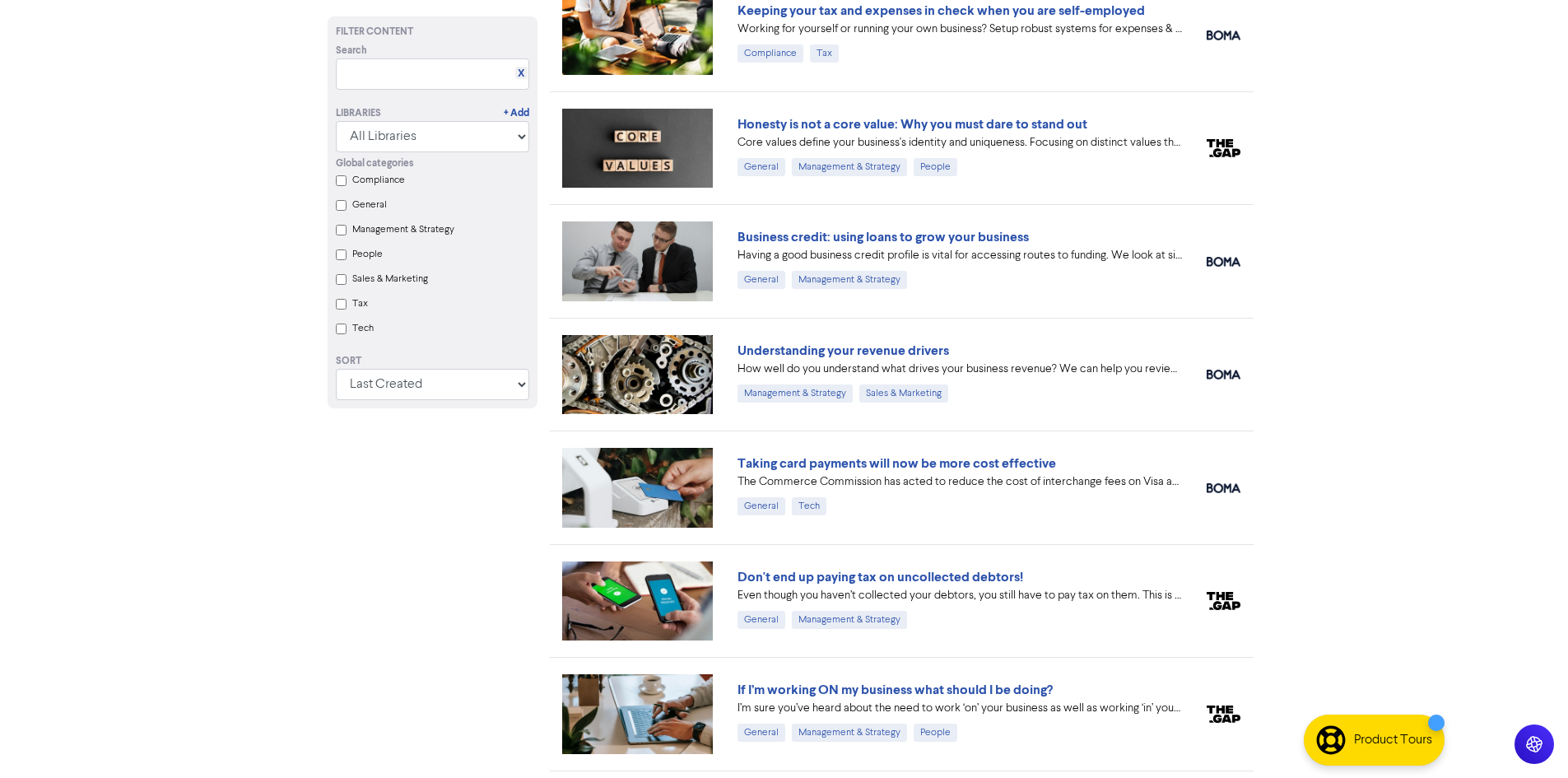
scroll to position [1976, 0]
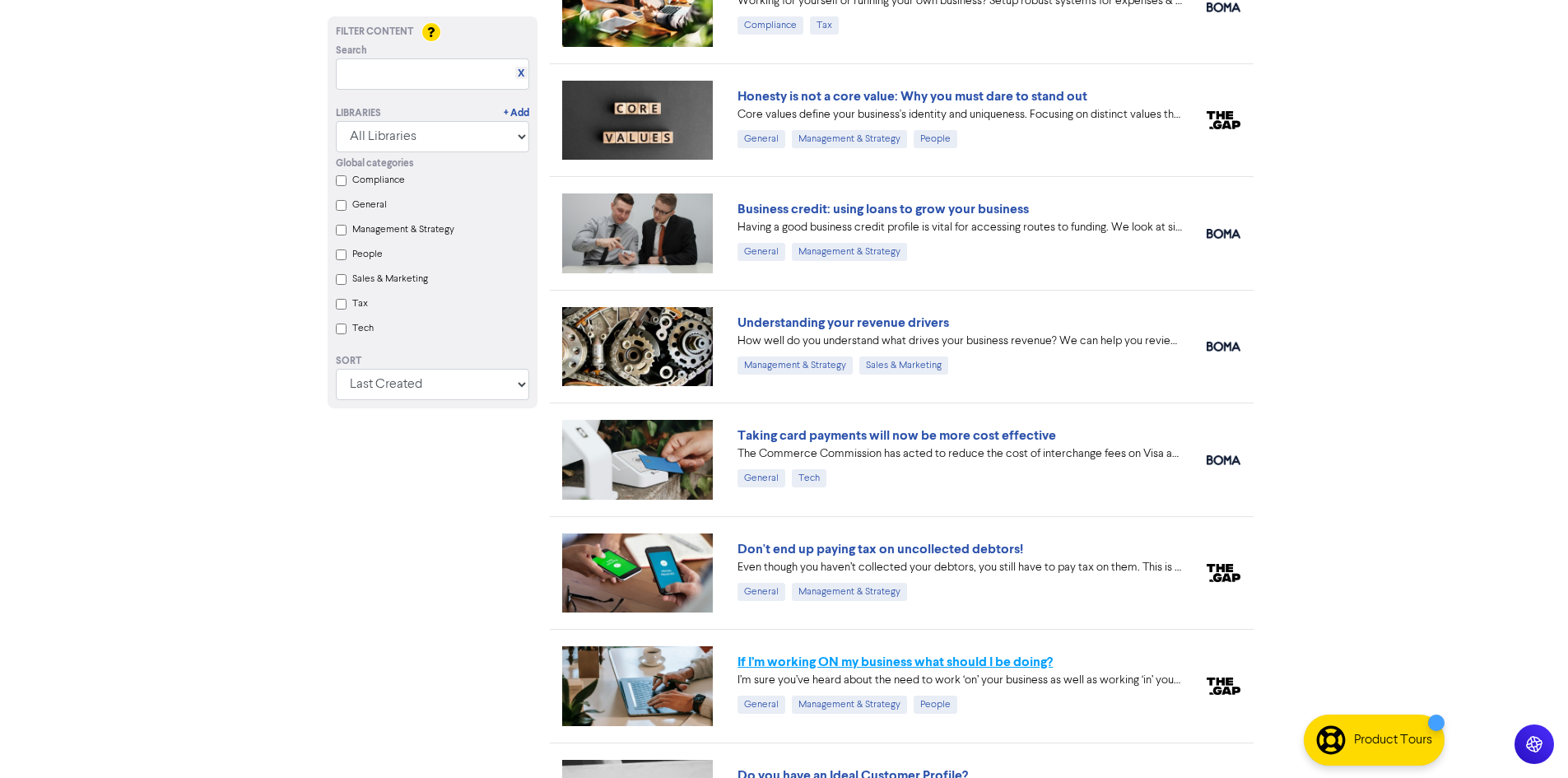
click at [983, 660] on link "If I’m working ON my business what should I be doing?" at bounding box center [895, 662] width 316 height 17
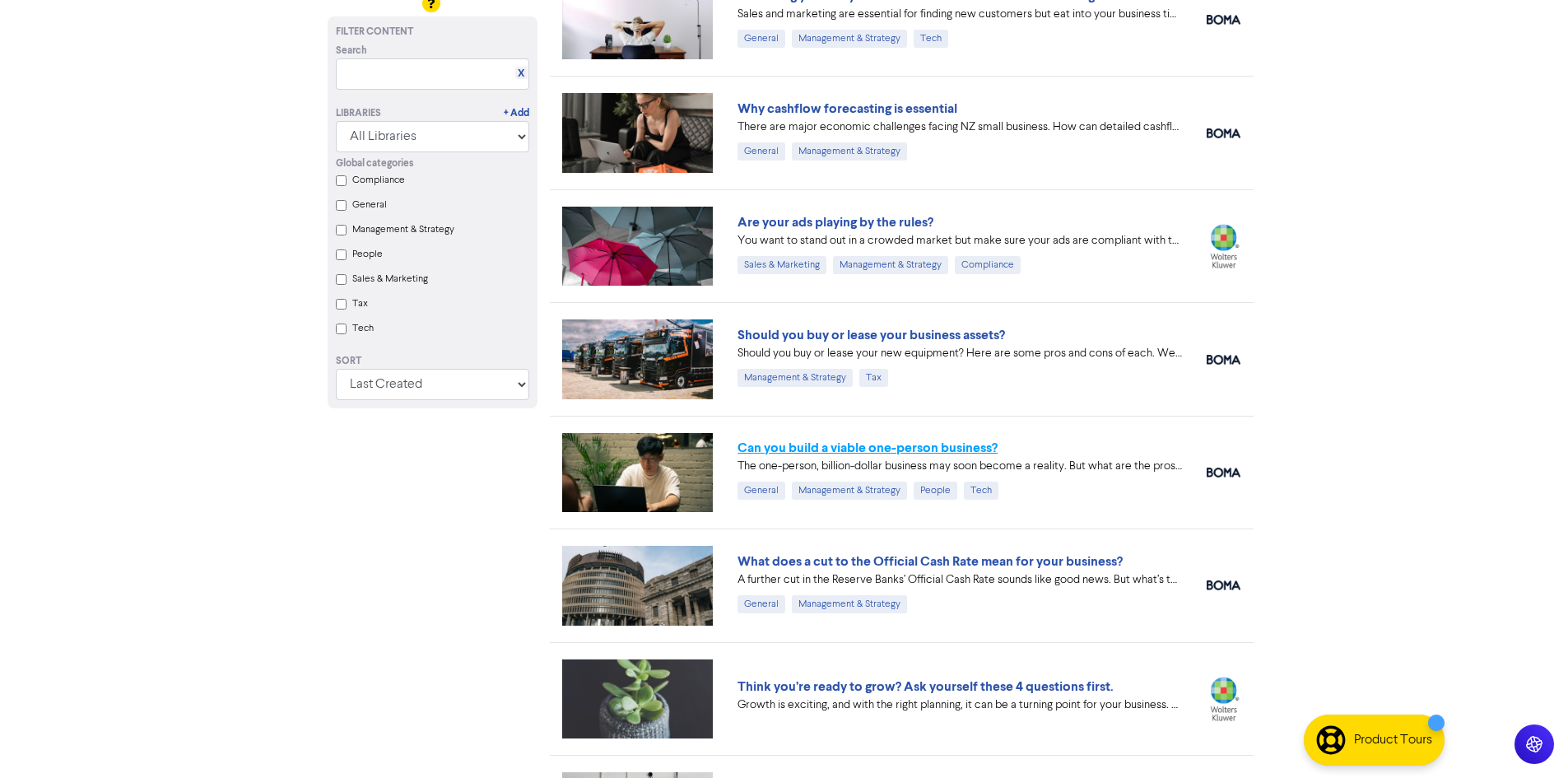
scroll to position [576, 0]
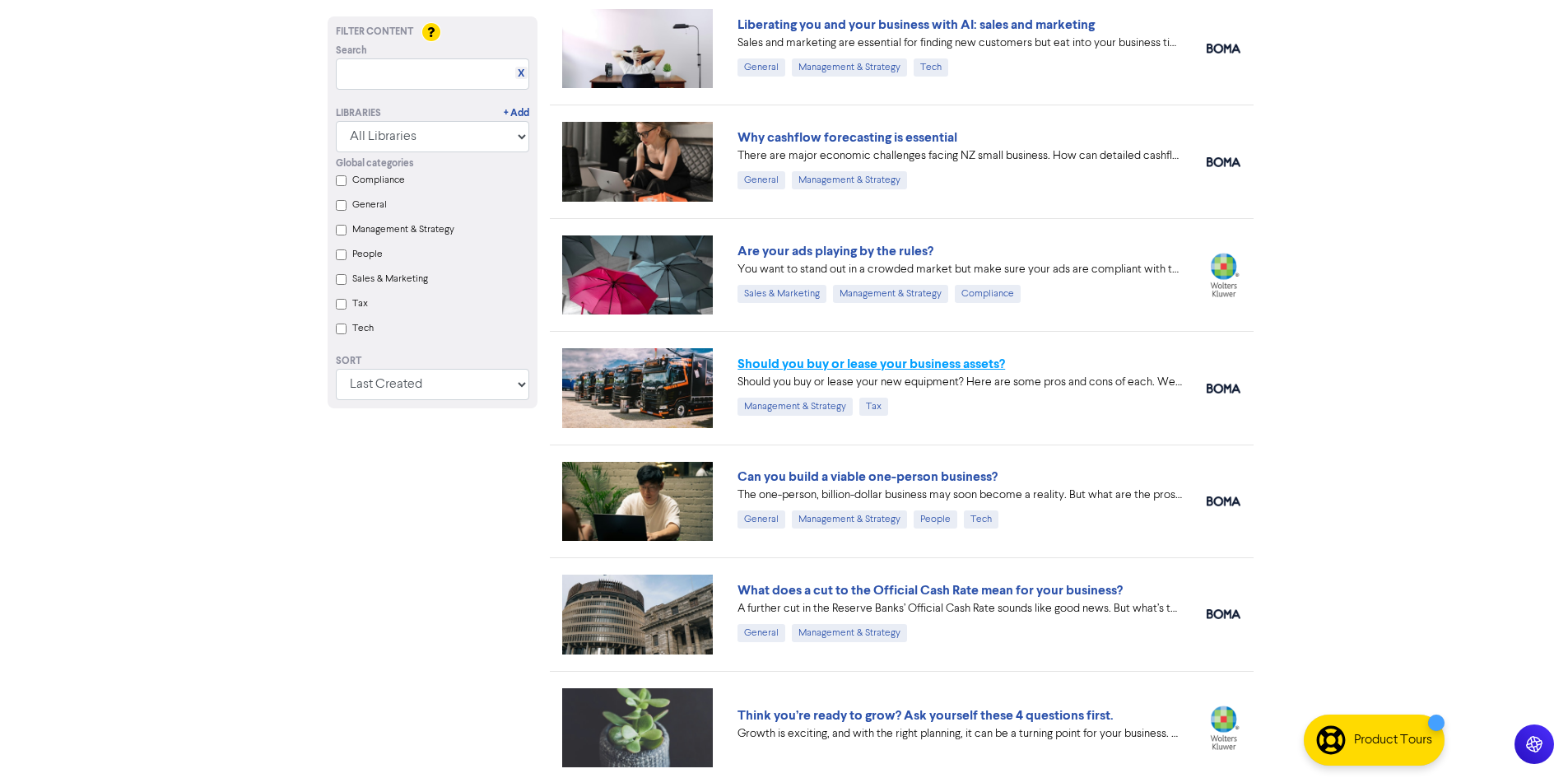
click at [976, 365] on link "Should you buy or lease your business assets?" at bounding box center [871, 364] width 268 height 17
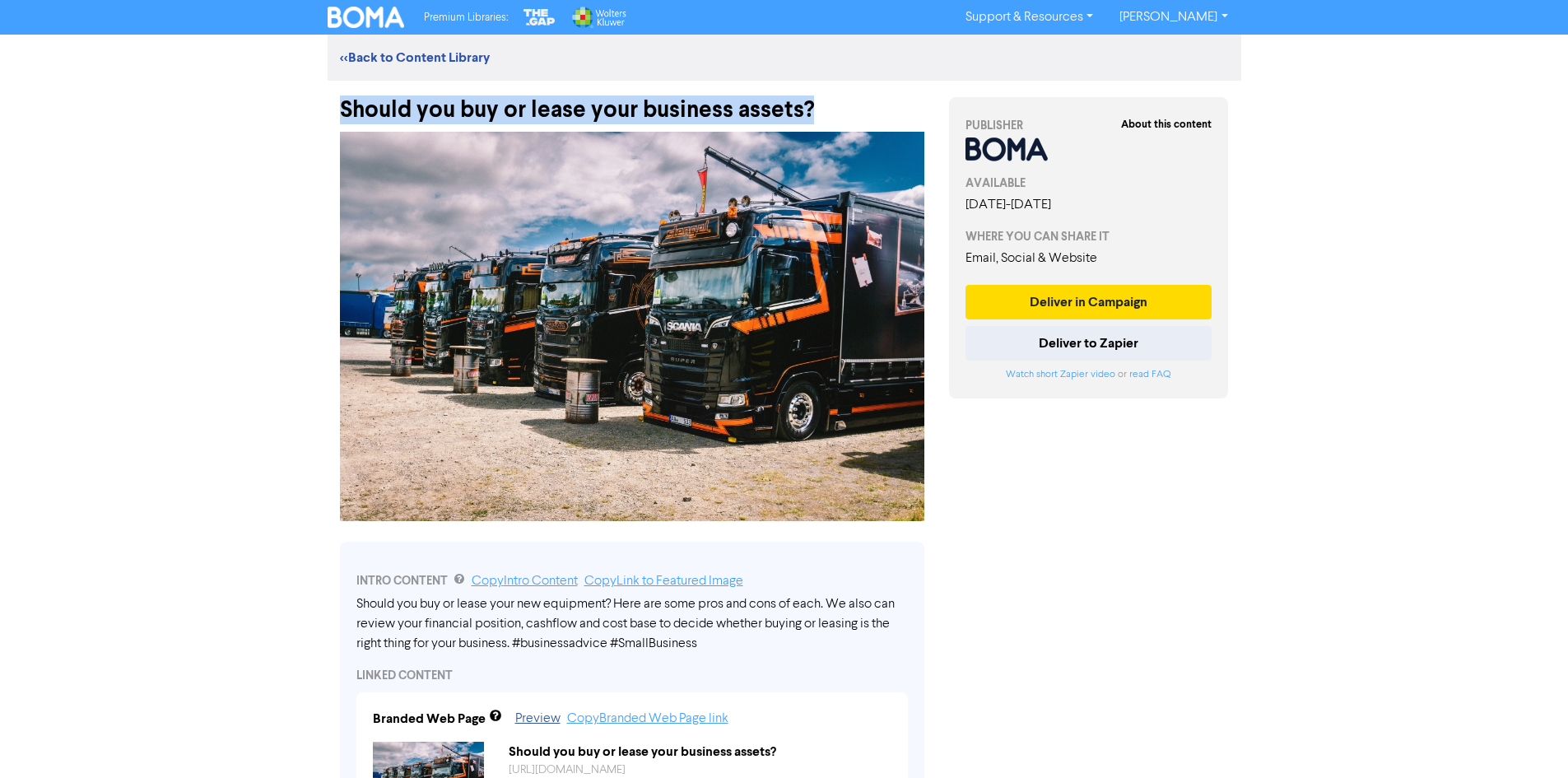
drag, startPoint x: 824, startPoint y: 106, endPoint x: 340, endPoint y: 106, distance: 484.0
click at [340, 106] on div "Should you buy or lease your business assets?" at bounding box center [631, 102] width 584 height 43
copy div "Should you buy or lease your business assets?"
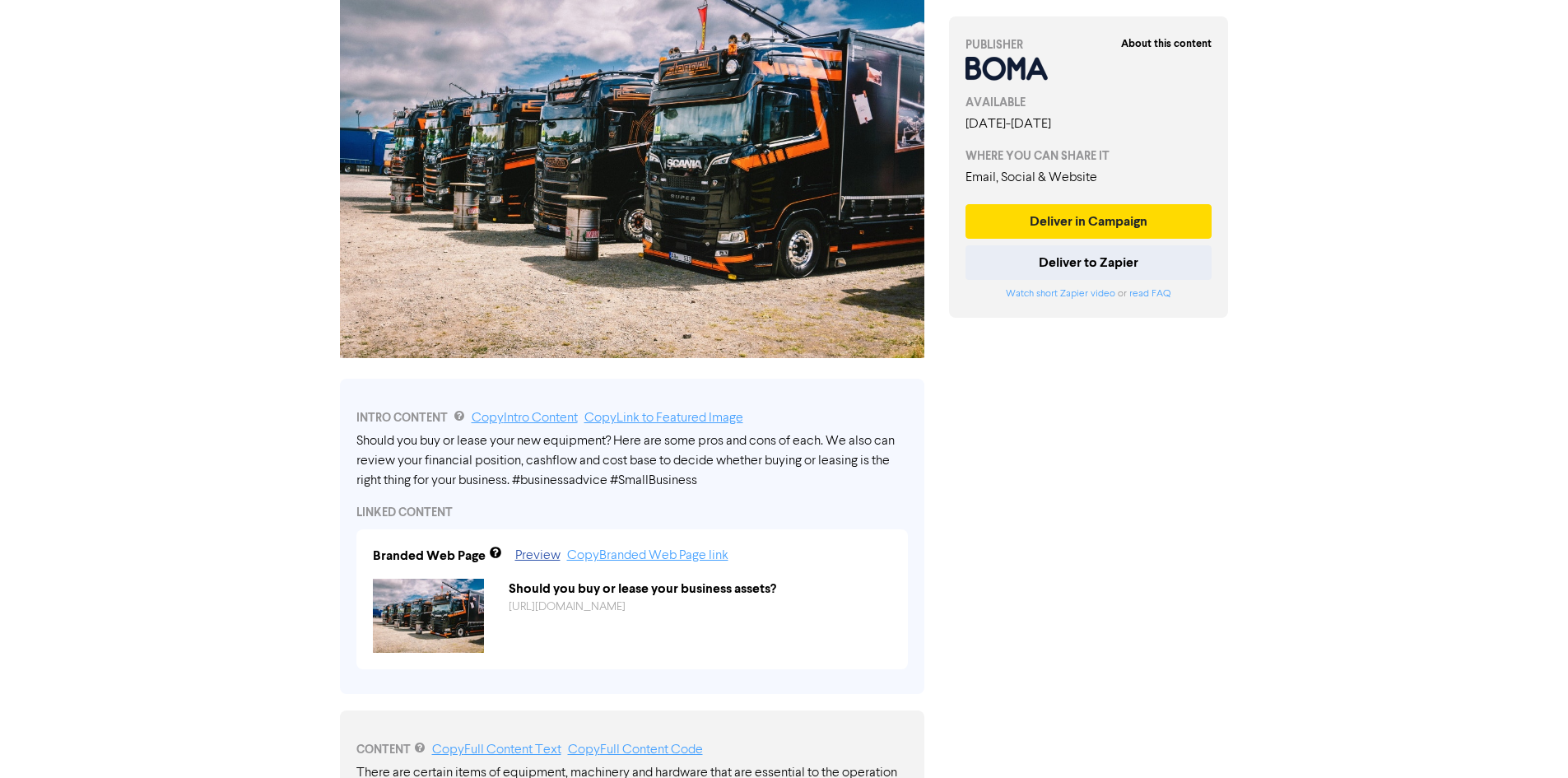
scroll to position [164, 0]
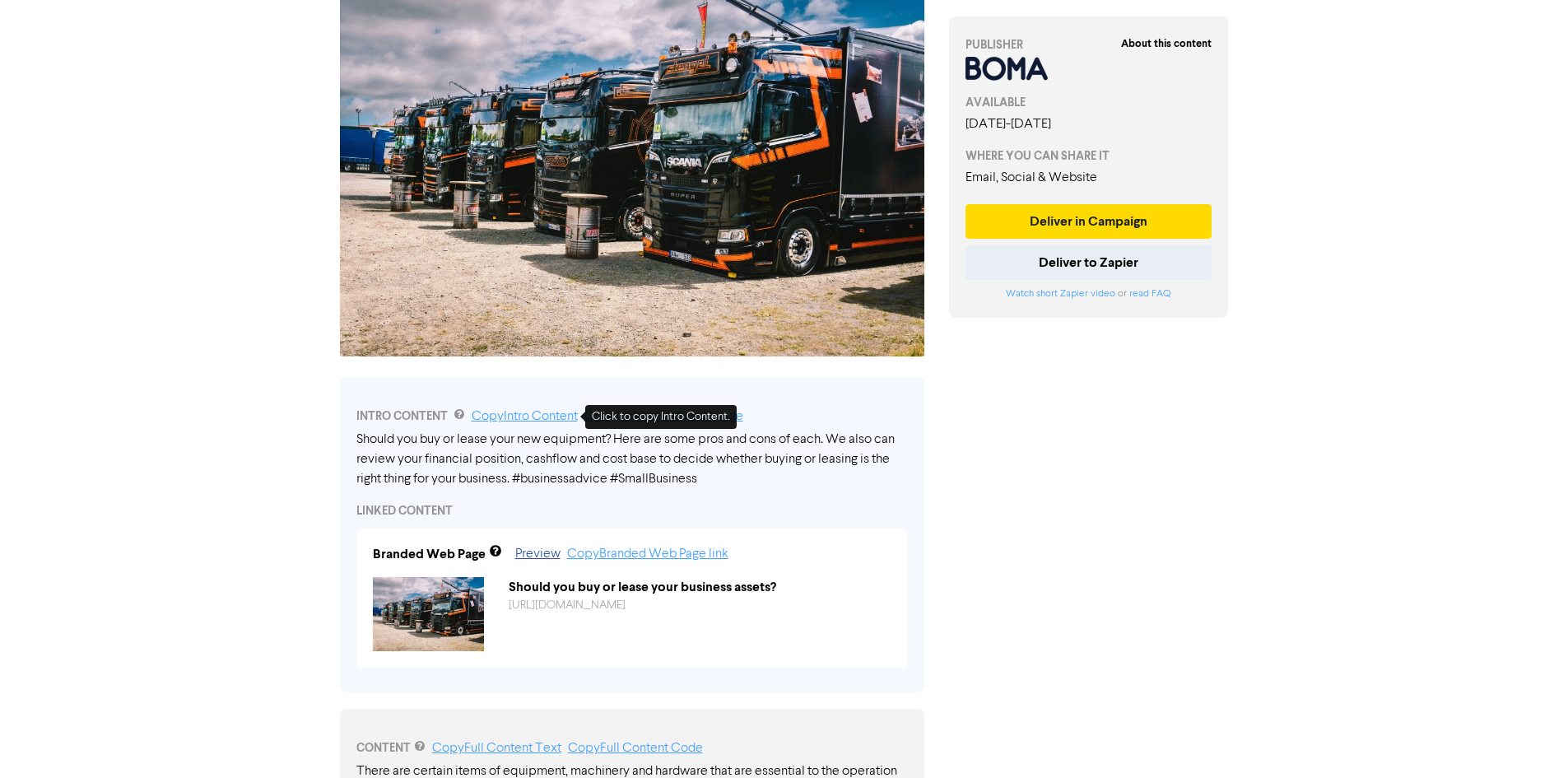
click at [525, 413] on link "Copy Intro Content" at bounding box center [524, 416] width 106 height 13
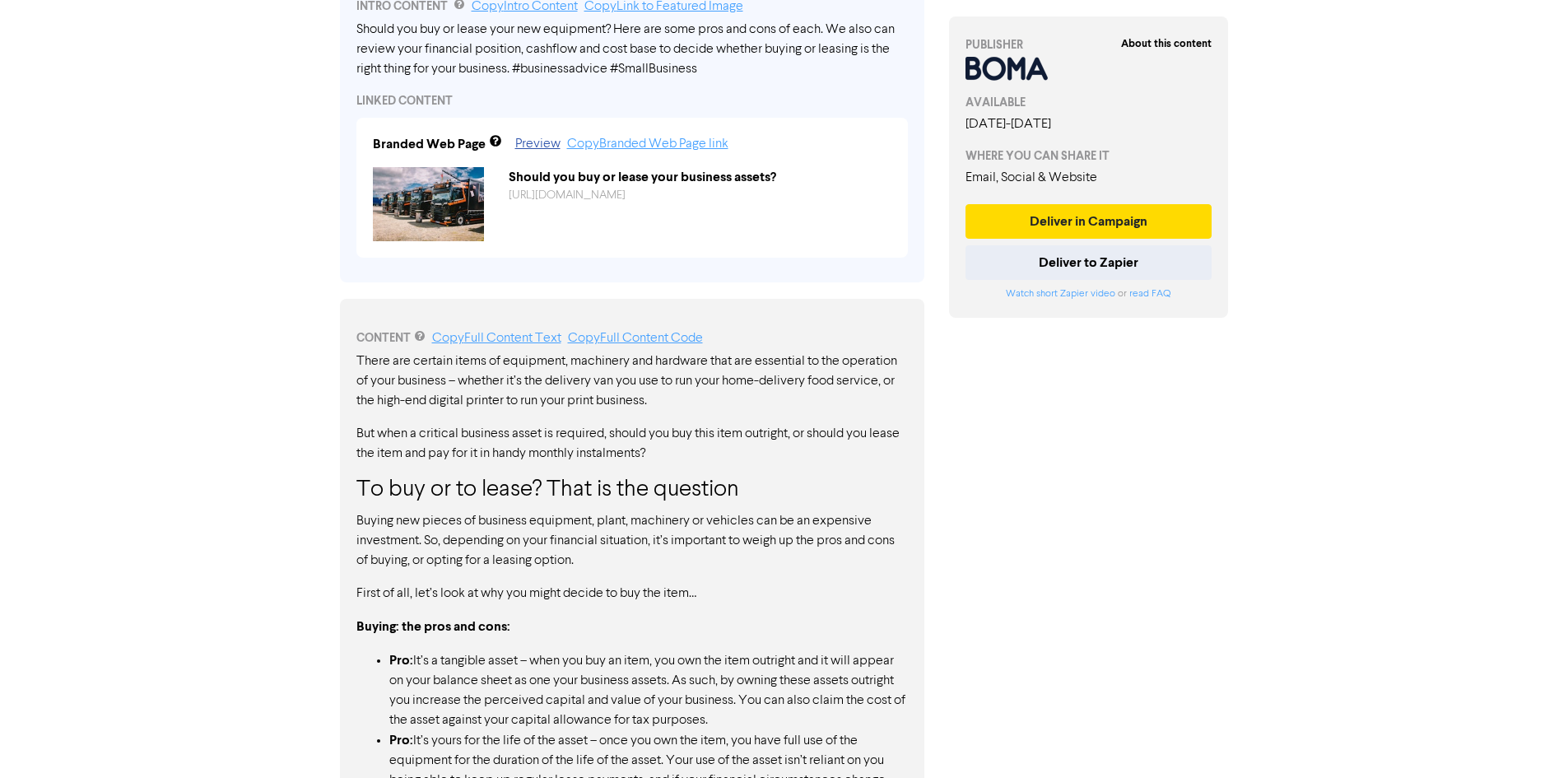
scroll to position [576, 0]
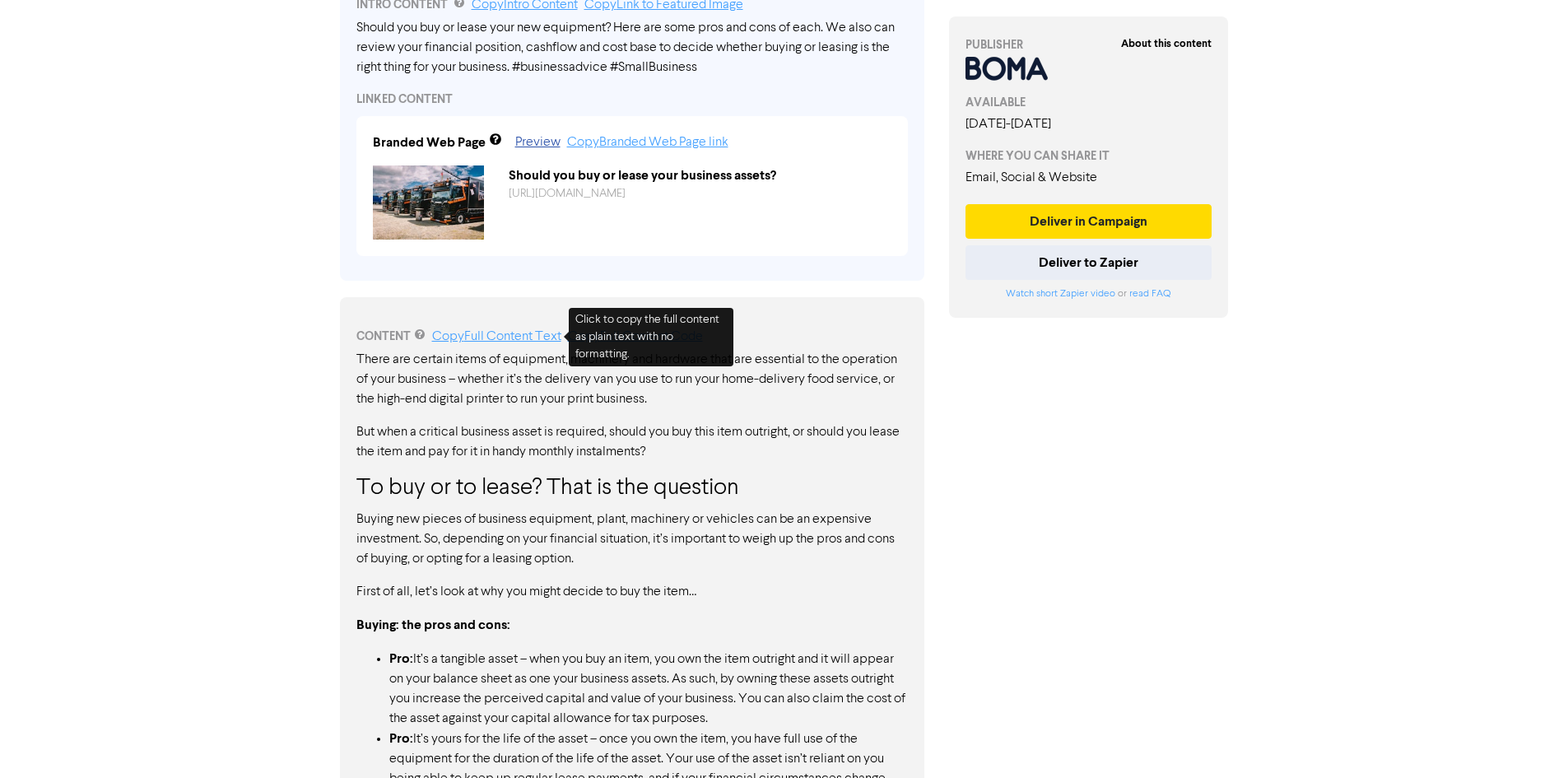
click at [484, 335] on link "Copy Full Content Text" at bounding box center [496, 336] width 129 height 13
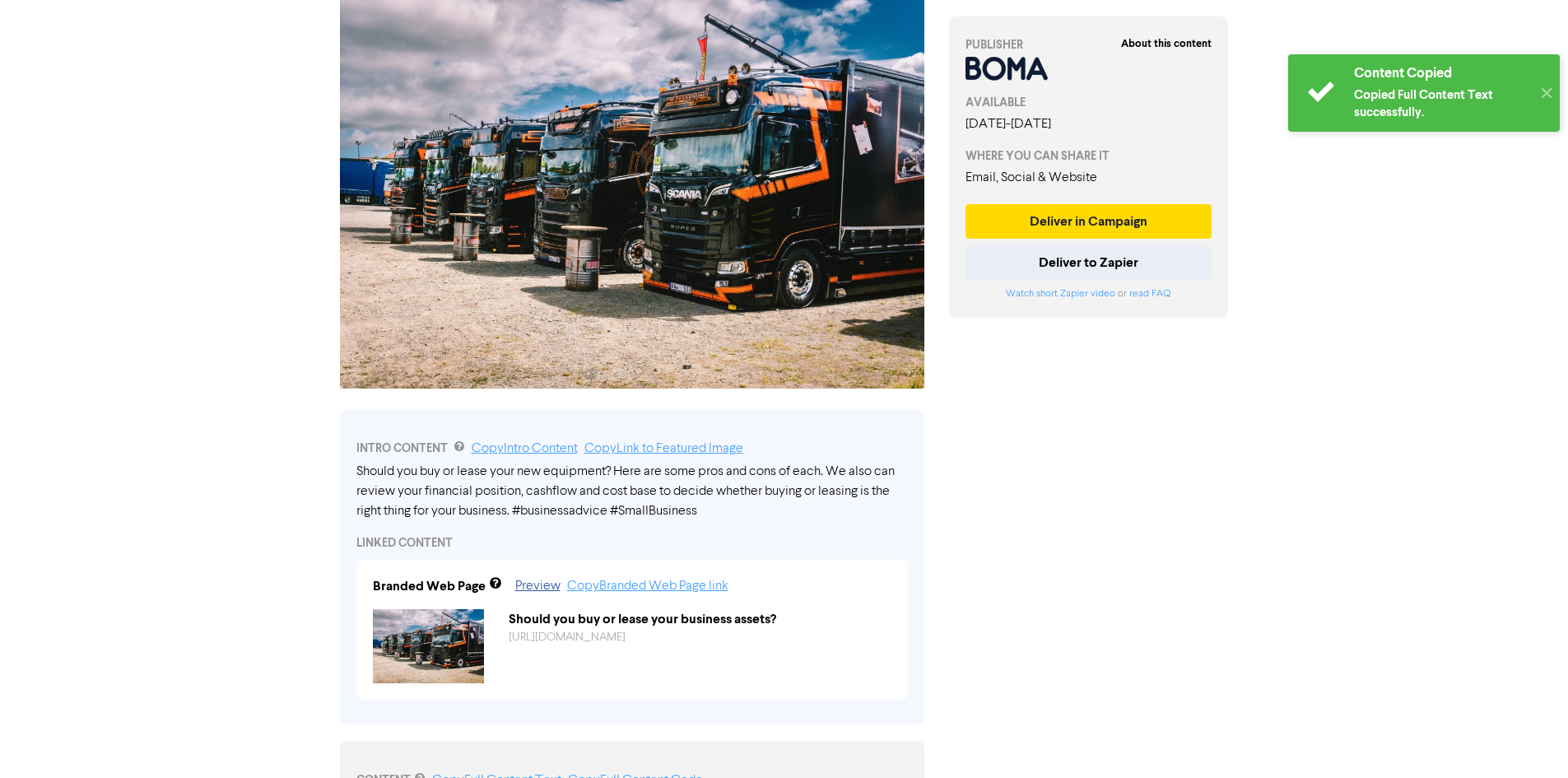
scroll to position [0, 0]
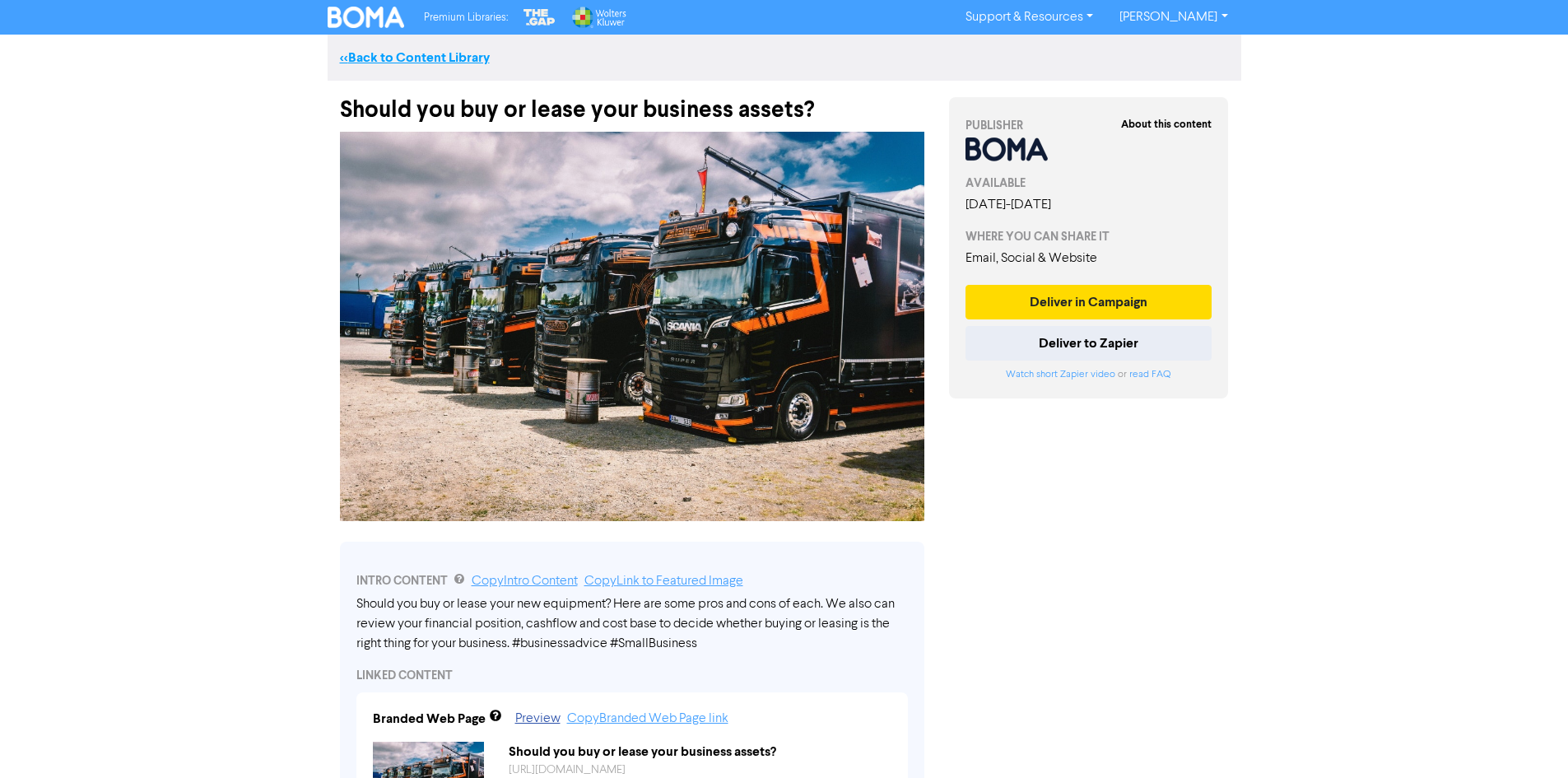
click at [379, 53] on link "<< Back to Content Library" at bounding box center [414, 58] width 150 height 17
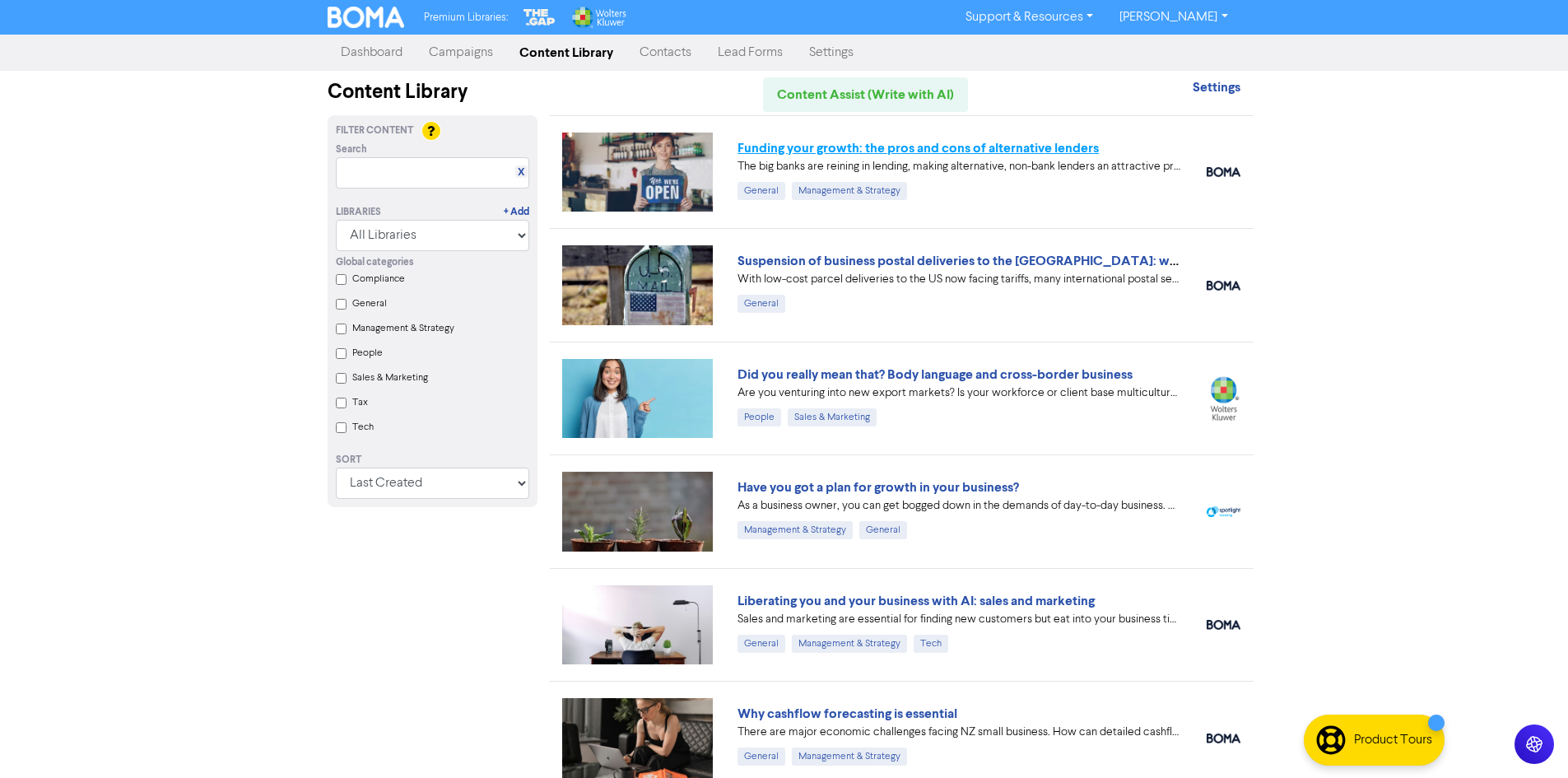
click at [988, 140] on link "Funding your growth: the pros and cons of alternative lenders" at bounding box center [918, 148] width 361 height 17
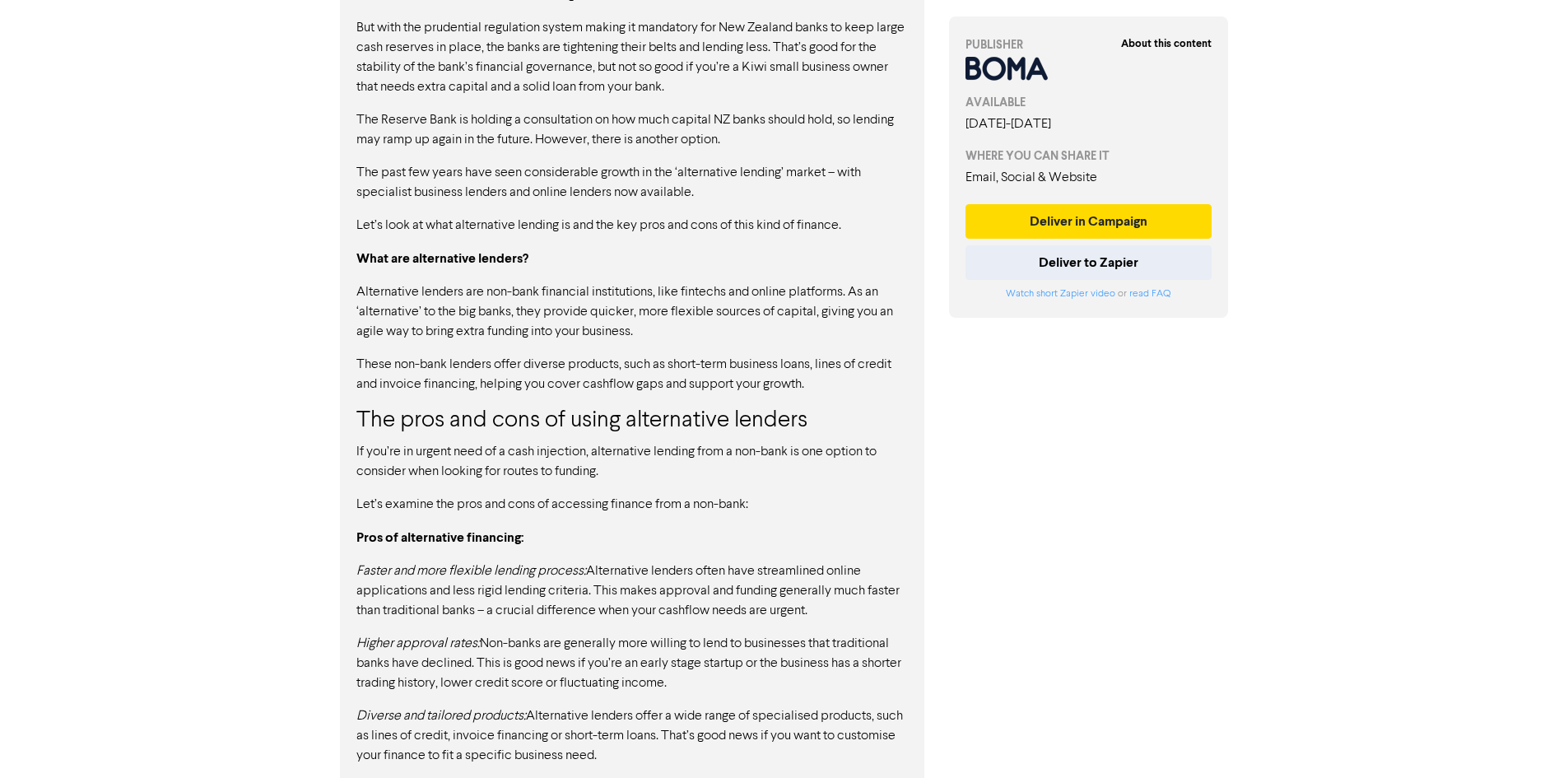
scroll to position [988, 0]
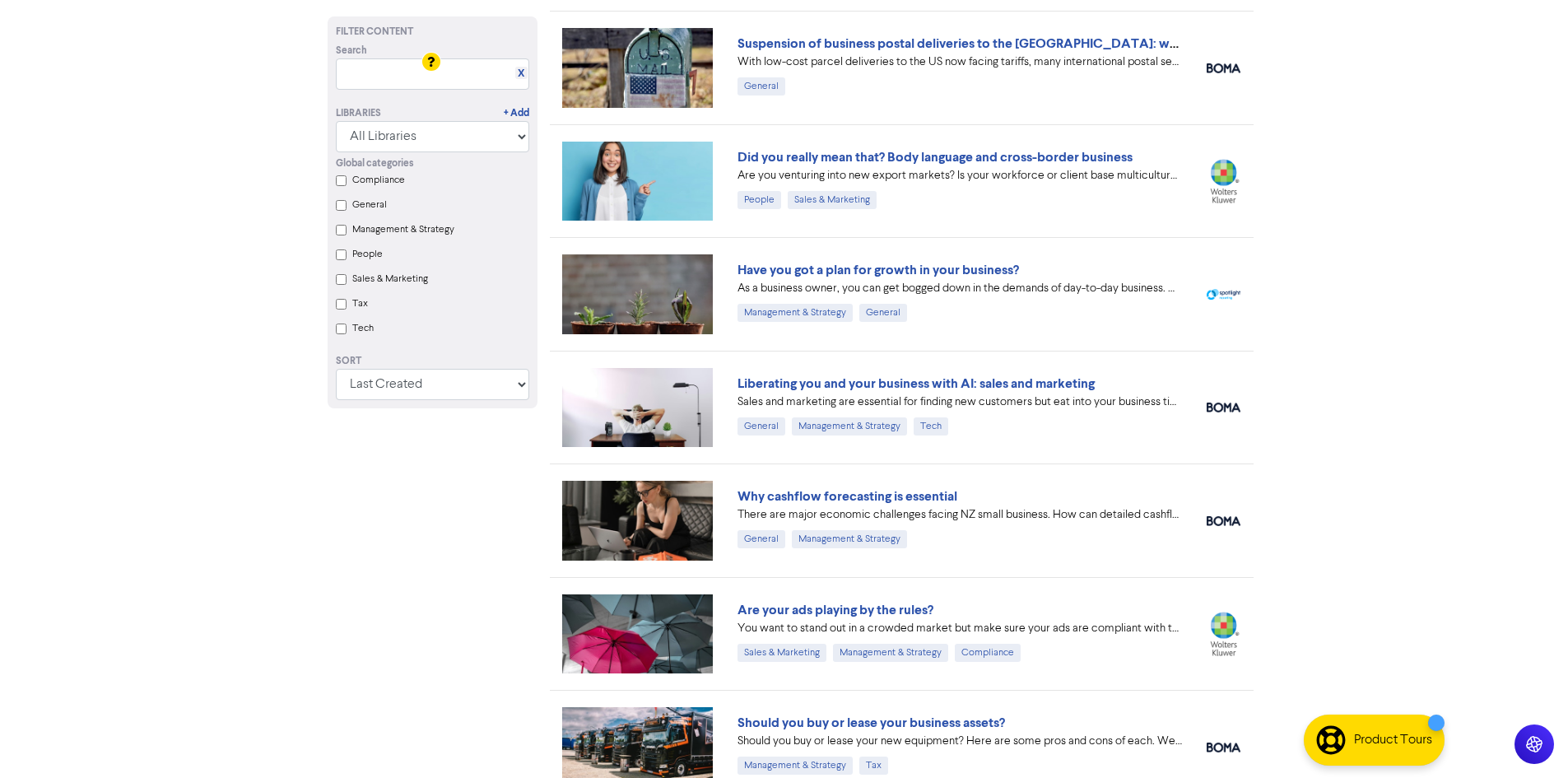
scroll to position [247, 0]
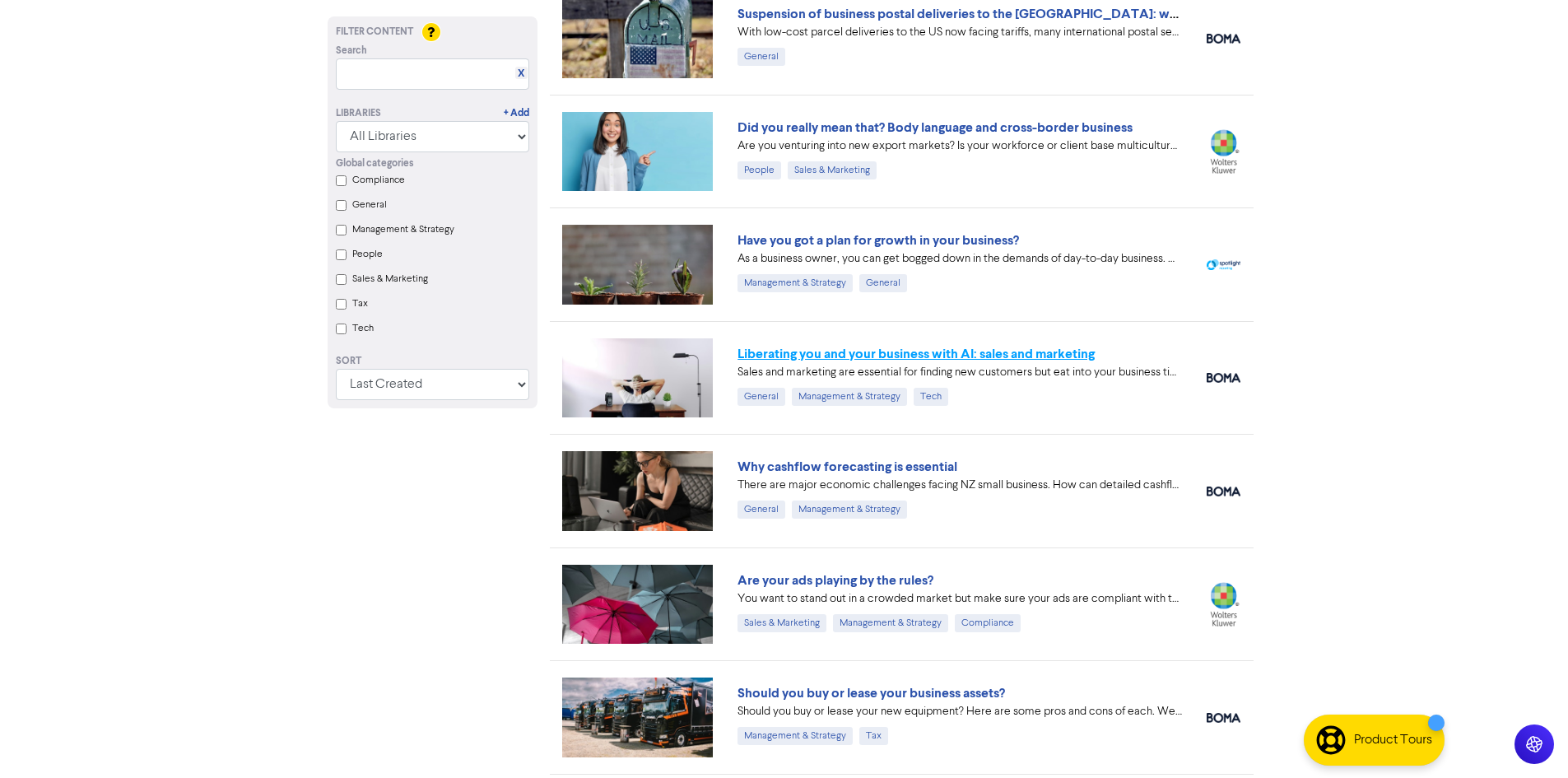
click at [962, 358] on link "Liberating you and your business with AI: sales and marketing" at bounding box center [916, 354] width 357 height 17
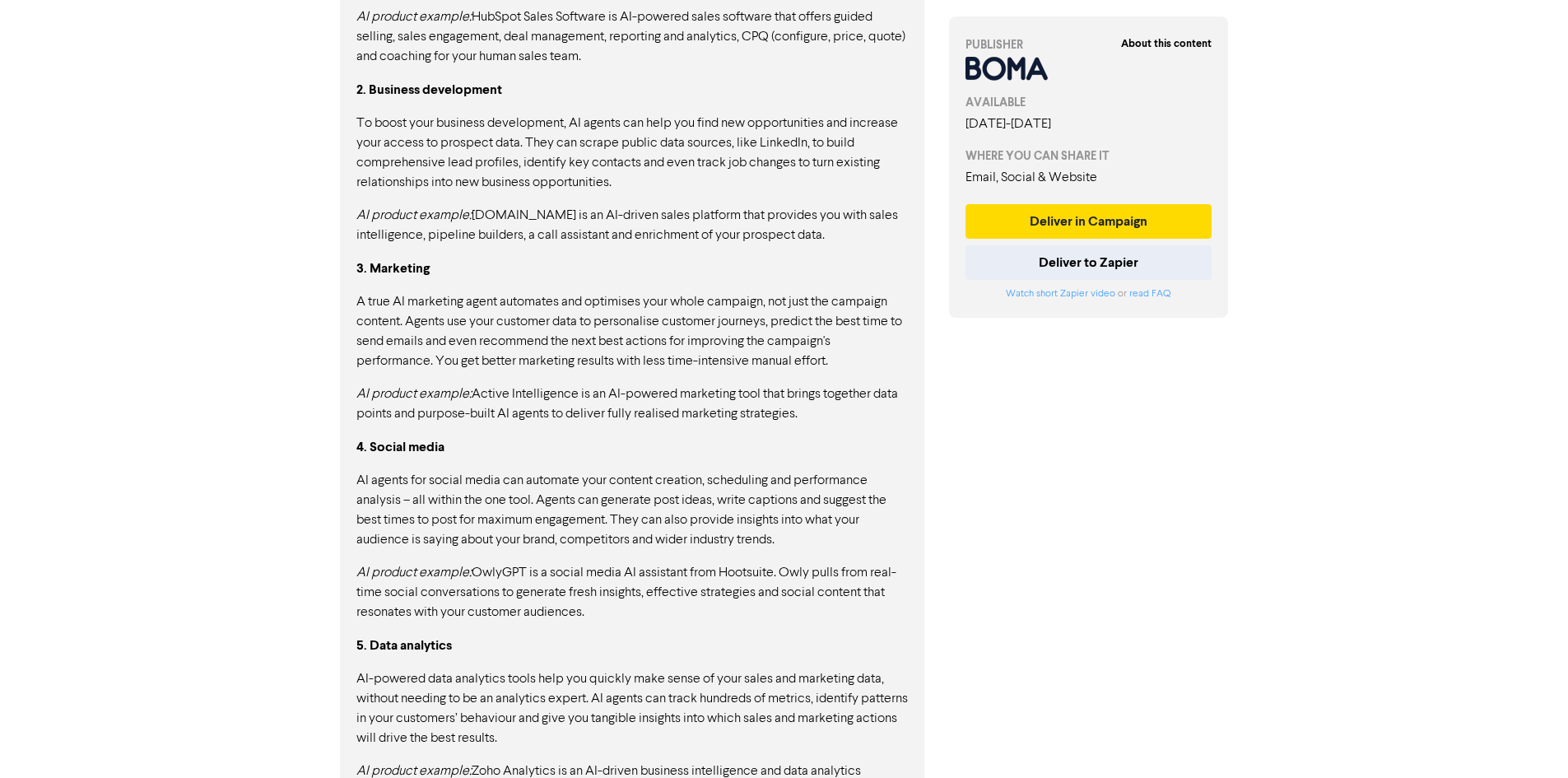
scroll to position [1045, 0]
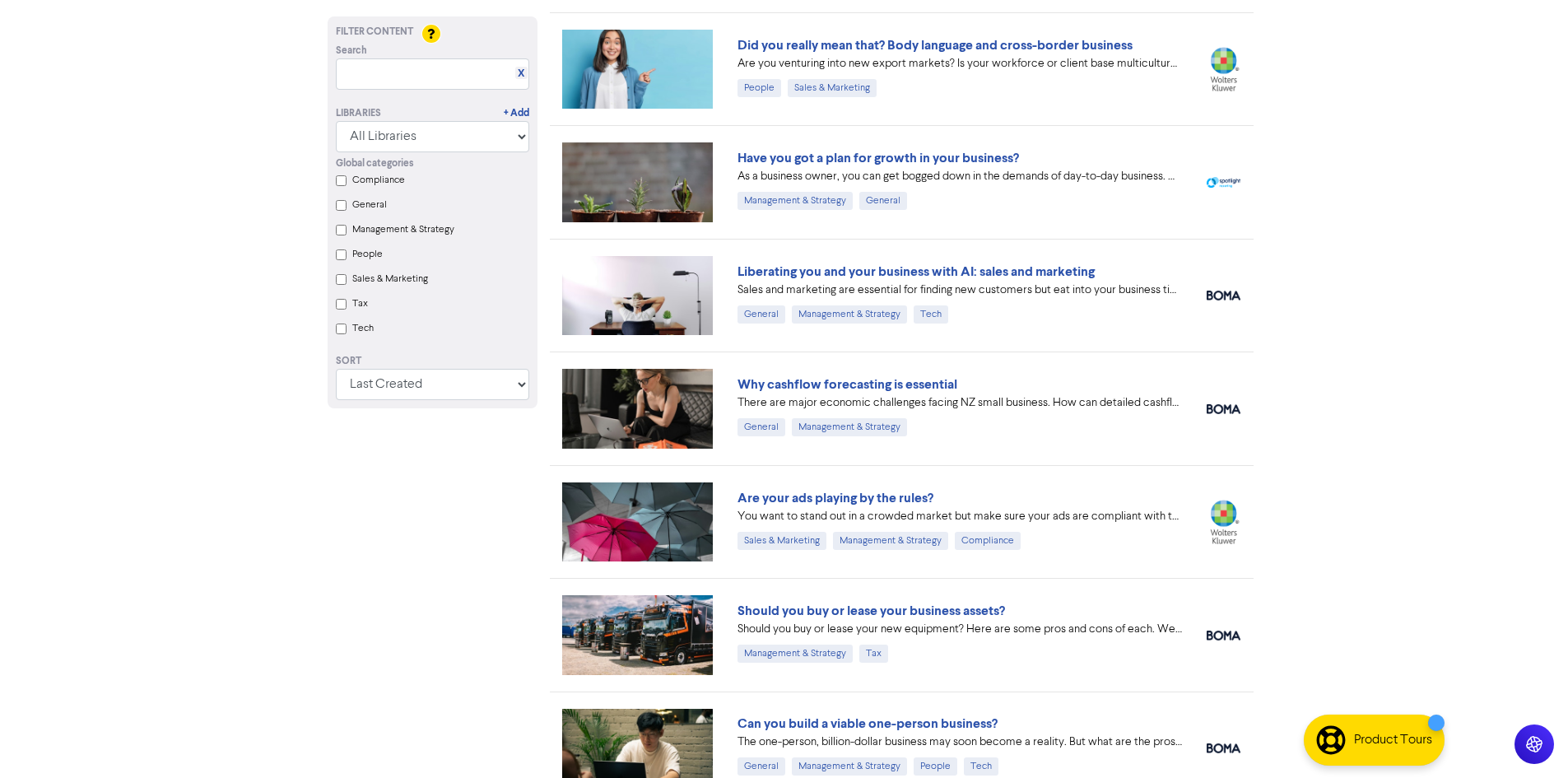
scroll to position [412, 0]
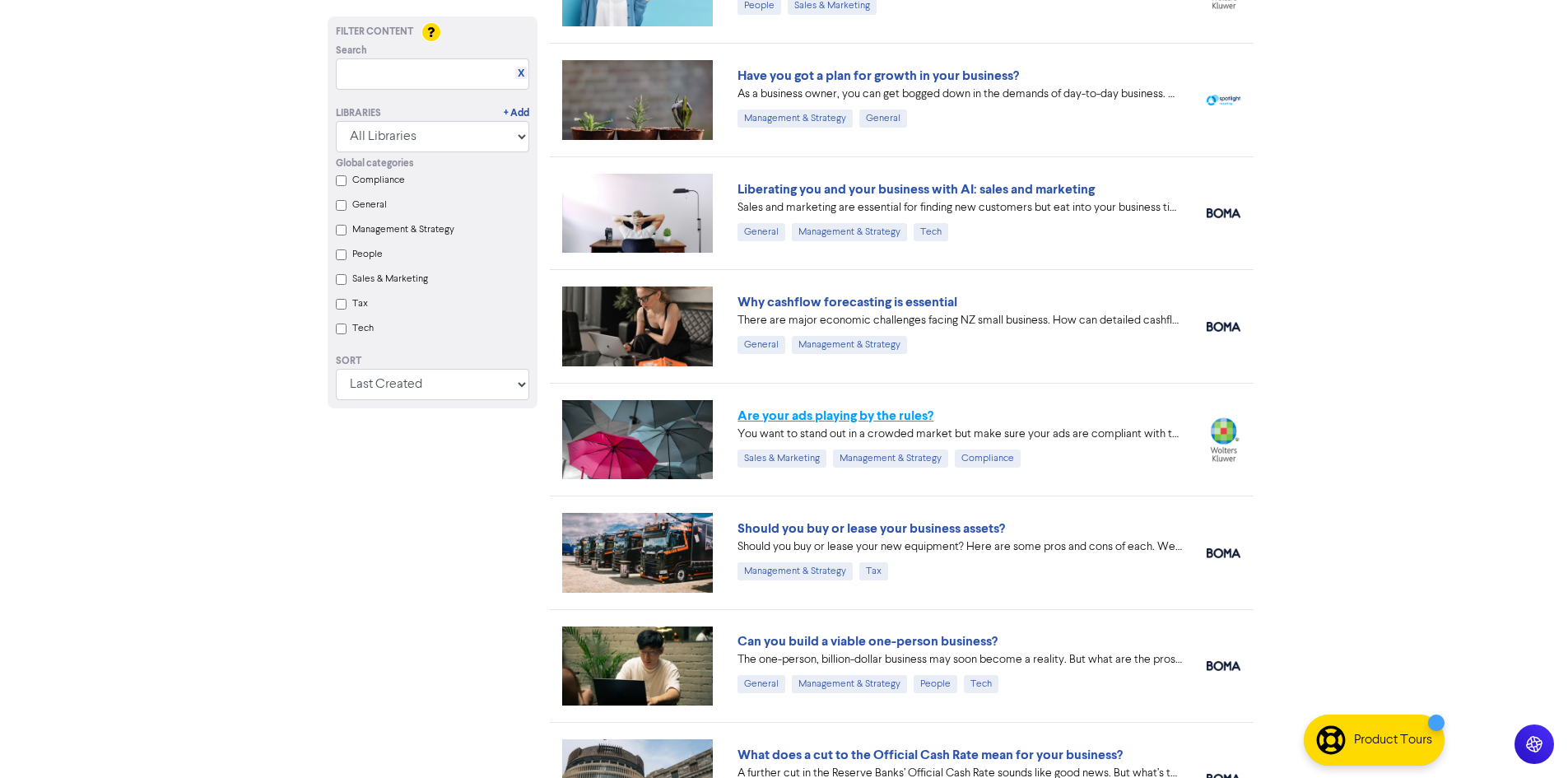
click at [845, 415] on link "Are your ads playing by the rules?" at bounding box center [836, 415] width 196 height 17
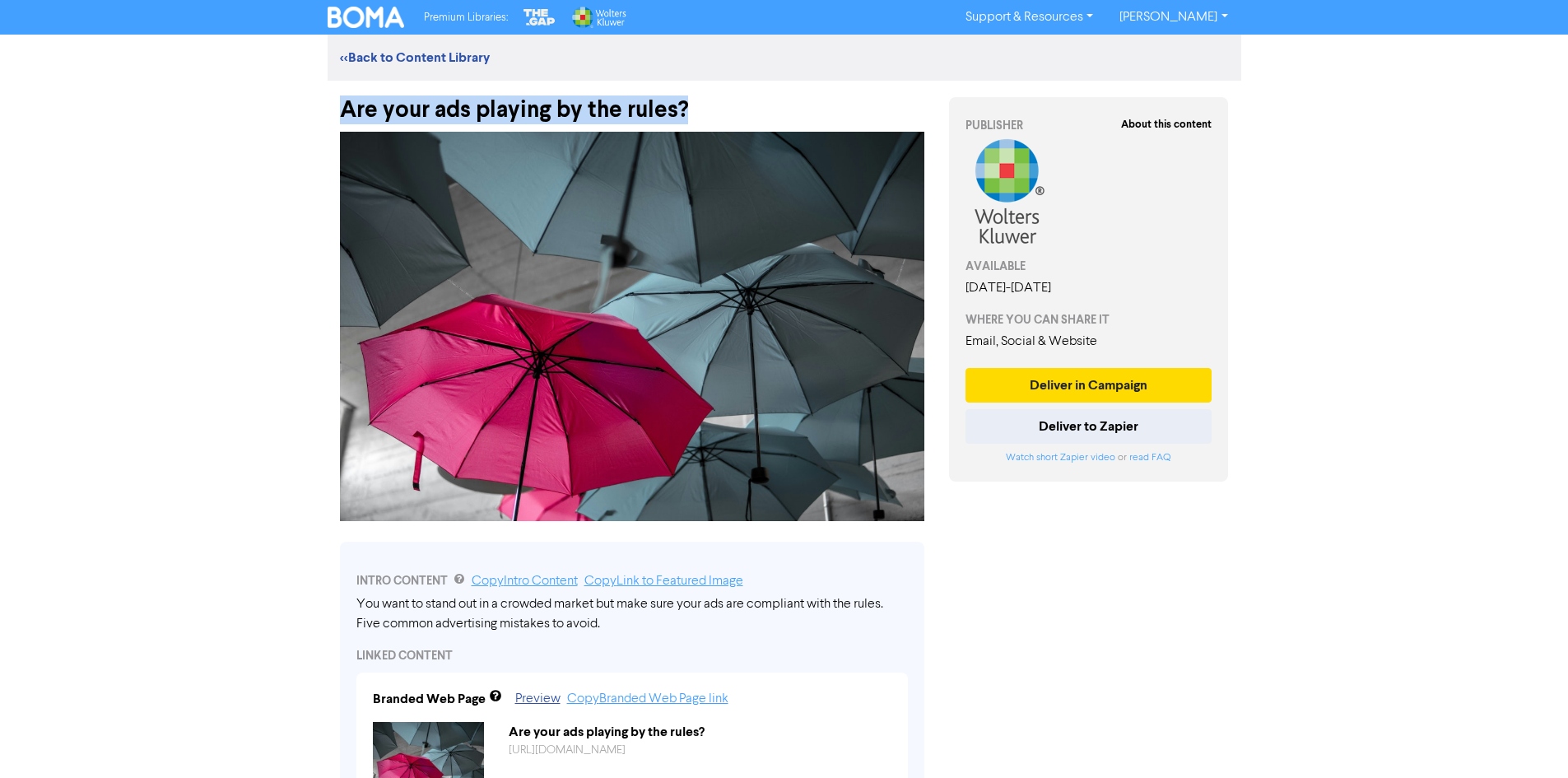
drag, startPoint x: 688, startPoint y: 106, endPoint x: 344, endPoint y: 116, distance: 344.1
click at [344, 116] on div "Are your ads playing by the rules?" at bounding box center [631, 102] width 584 height 43
copy div "Are your ads playing by the rules?"
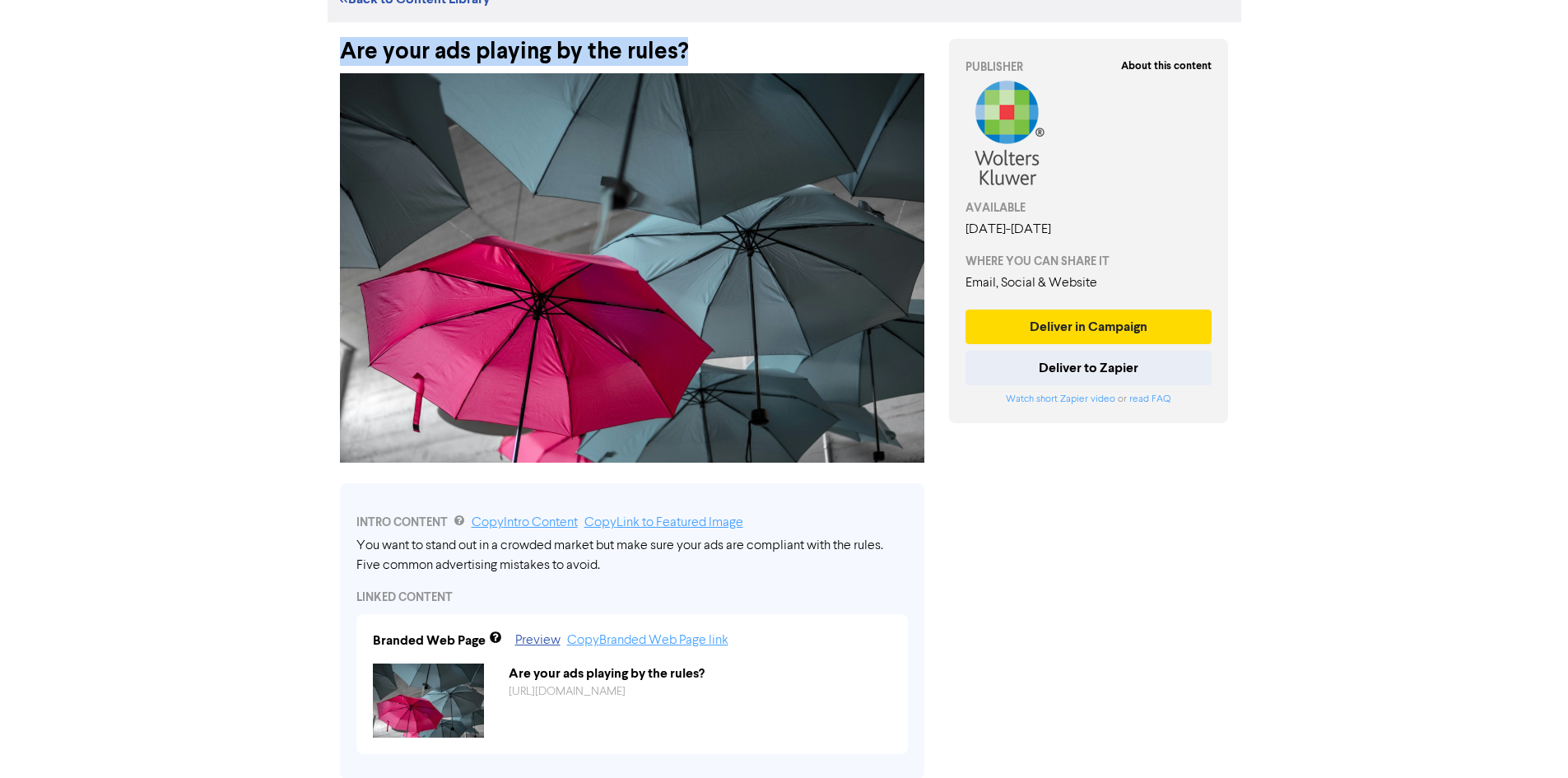
scroll to position [164, 0]
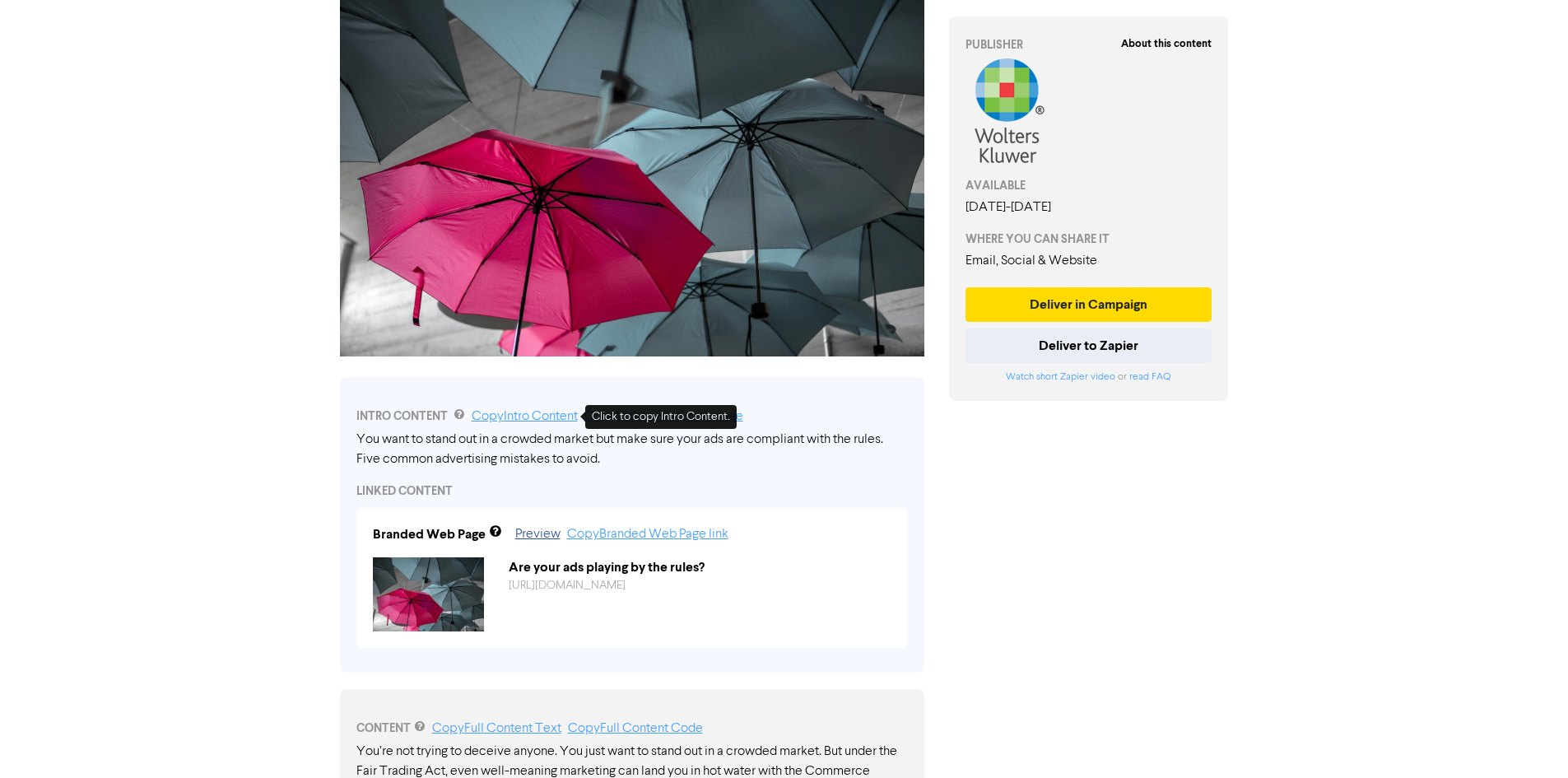
click at [516, 413] on link "Copy Intro Content" at bounding box center [524, 416] width 106 height 13
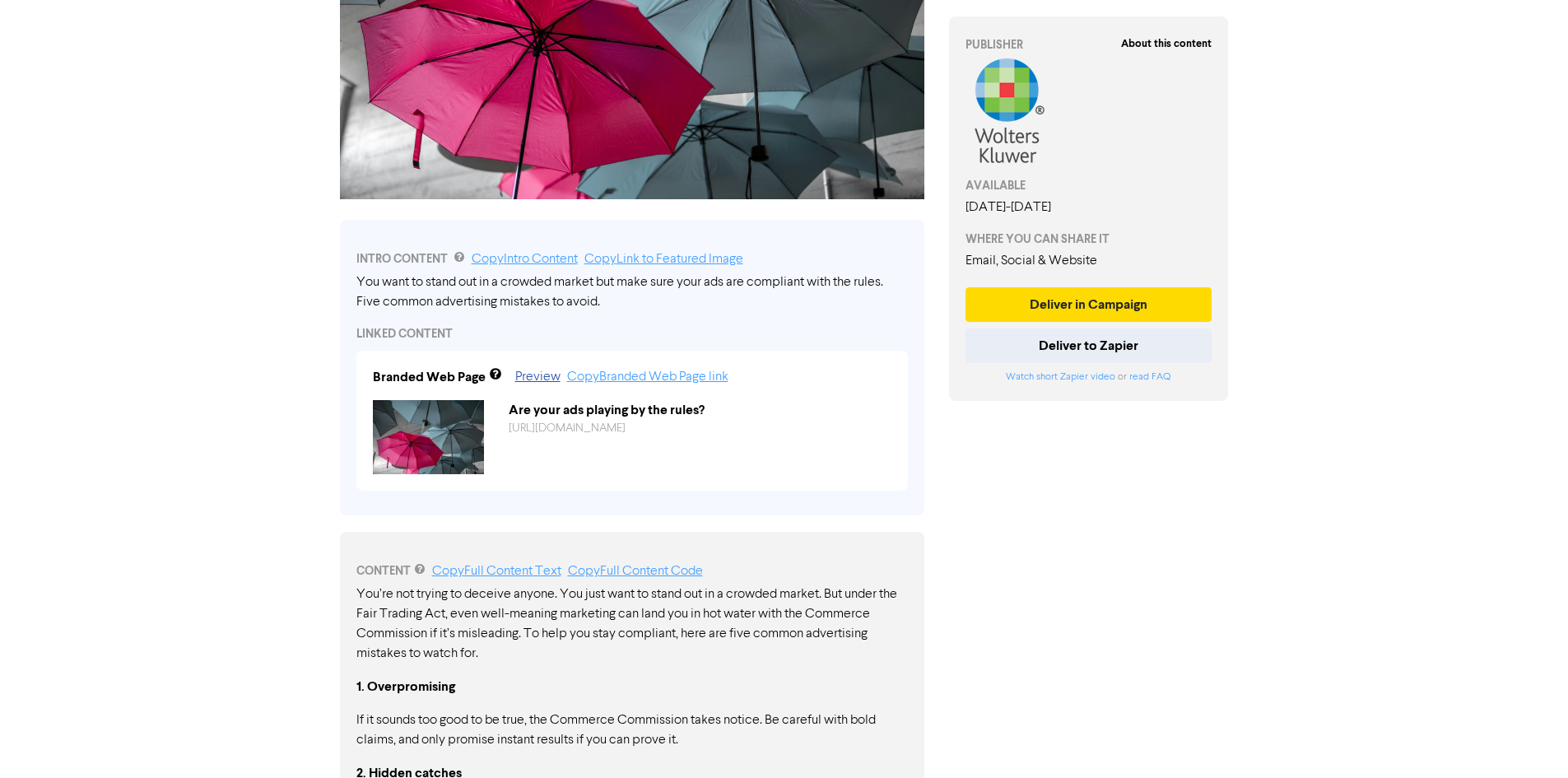
scroll to position [329, 0]
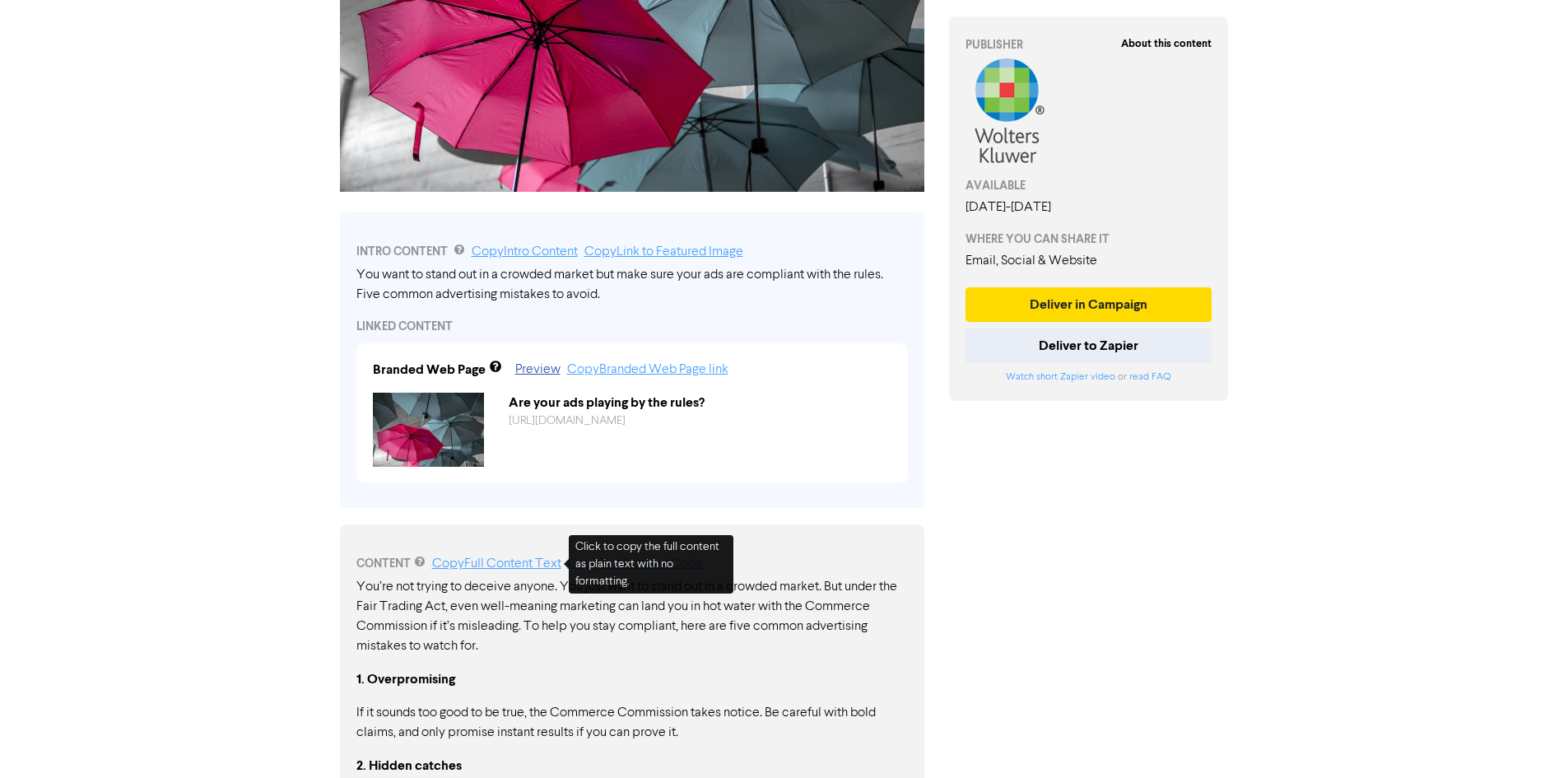
click at [482, 560] on link "Copy Full Content Text" at bounding box center [496, 564] width 129 height 13
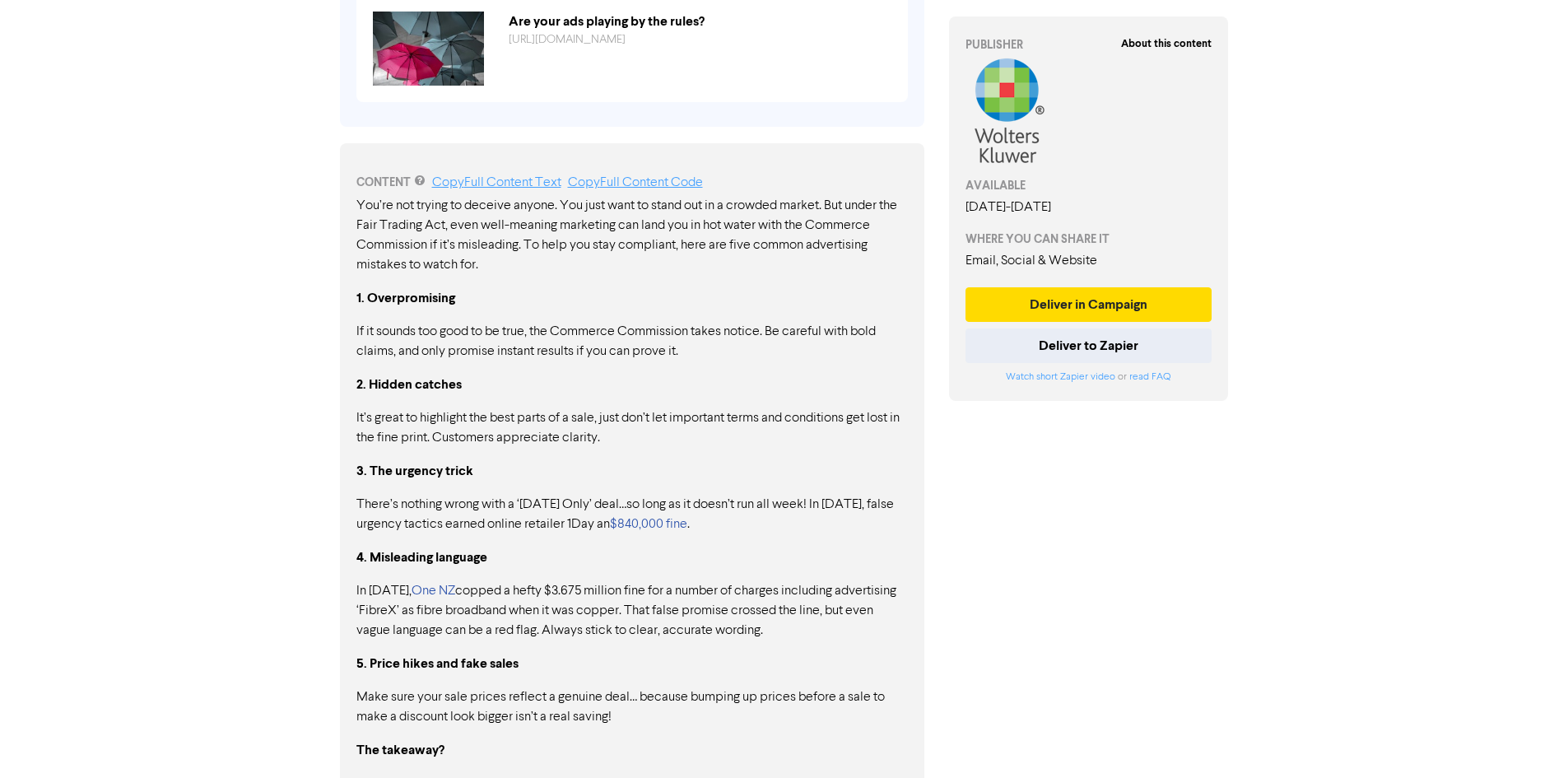
scroll to position [775, 0]
